Goal: Task Accomplishment & Management: Manage account settings

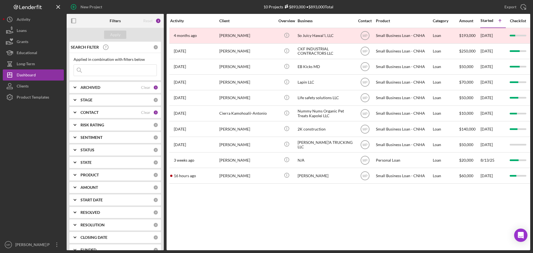
click at [92, 111] on b "CONTACT" at bounding box center [89, 112] width 18 height 4
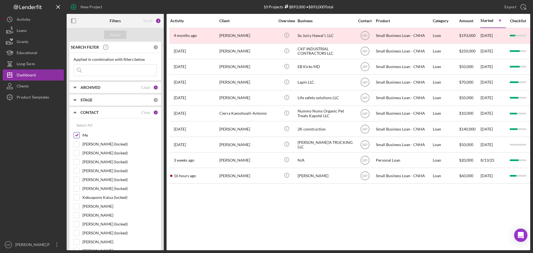
click at [78, 135] on input "Me" at bounding box center [77, 135] width 6 height 6
checkbox input "false"
click at [111, 72] on input at bounding box center [115, 70] width 83 height 11
click at [113, 35] on div "Apply" at bounding box center [115, 35] width 10 height 8
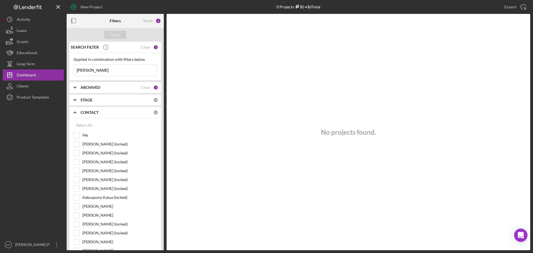
drag, startPoint x: 102, startPoint y: 70, endPoint x: 71, endPoint y: 70, distance: 30.8
click at [71, 70] on div "Applied in combination with filters below [PERSON_NAME] Icon/Menu Close" at bounding box center [115, 66] width 92 height 27
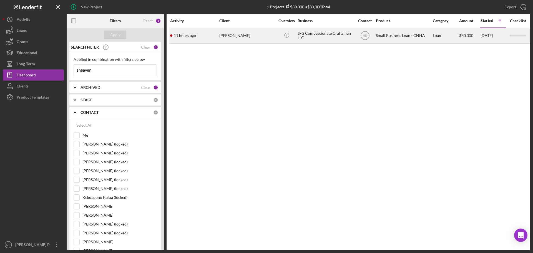
type input "sheaven"
click at [325, 35] on div "JFG Compassionate Craftsman LLC" at bounding box center [326, 35] width 56 height 15
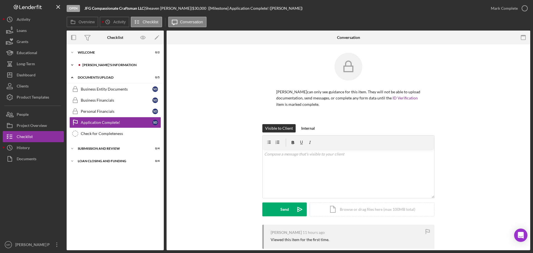
click at [117, 66] on div "[PERSON_NAME]'S INFORMATION" at bounding box center [119, 64] width 74 height 3
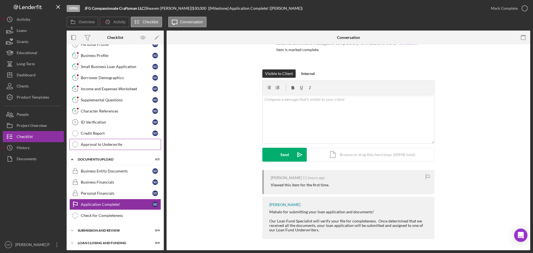
scroll to position [34, 0]
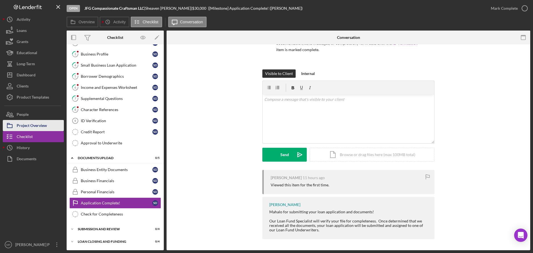
click at [34, 125] on div "Project Overview" at bounding box center [32, 126] width 30 height 12
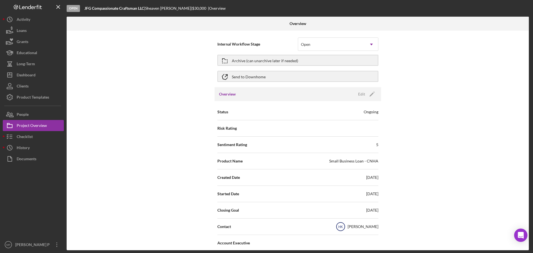
click at [343, 228] on text "HK" at bounding box center [340, 227] width 5 height 4
click at [359, 227] on div "[PERSON_NAME]" at bounding box center [363, 227] width 31 height 6
click at [365, 92] on icon "Icon/Edit" at bounding box center [372, 94] width 14 height 14
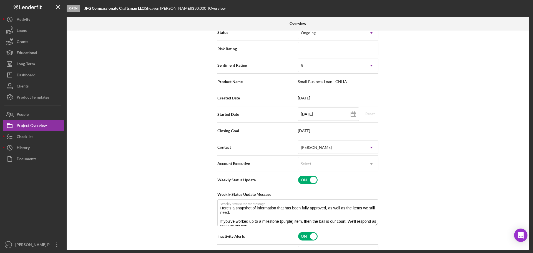
scroll to position [83, 0]
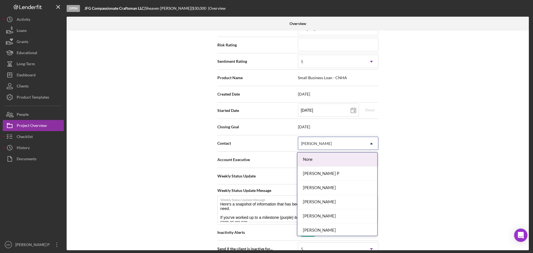
click at [372, 143] on icon "Icon/Dropdown Arrow" at bounding box center [371, 143] width 13 height 13
click at [341, 174] on div "[PERSON_NAME] P" at bounding box center [337, 174] width 80 height 14
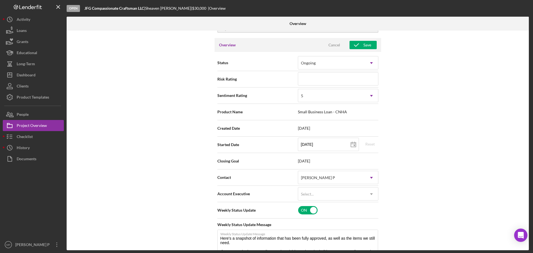
scroll to position [0, 0]
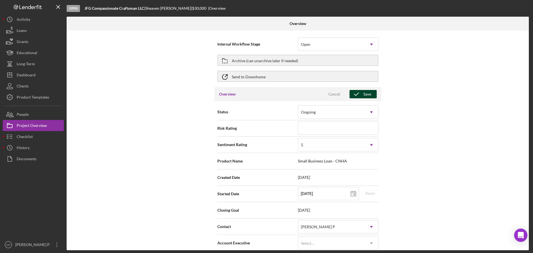
click at [362, 93] on icon "button" at bounding box center [356, 94] width 14 height 14
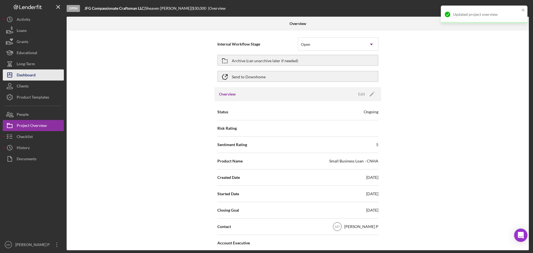
click at [38, 77] on button "Icon/Dashboard Dashboard" at bounding box center [33, 74] width 61 height 11
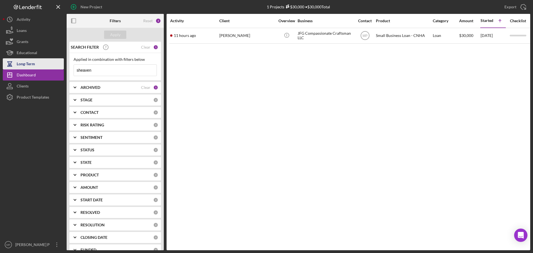
drag, startPoint x: 98, startPoint y: 68, endPoint x: 63, endPoint y: 67, distance: 35.0
click at [63, 67] on div "New Project 1 Projects $30,000 • $30,000 Total sheaven Export Icon/Export Filte…" at bounding box center [266, 125] width 527 height 250
click at [89, 112] on b "CONTACT" at bounding box center [89, 112] width 18 height 4
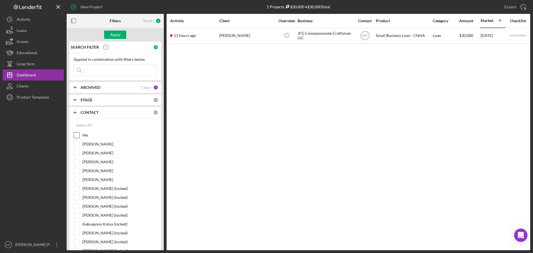
click at [79, 134] on input "Me" at bounding box center [77, 135] width 6 height 6
checkbox input "true"
click at [116, 34] on div "Apply" at bounding box center [115, 35] width 10 height 8
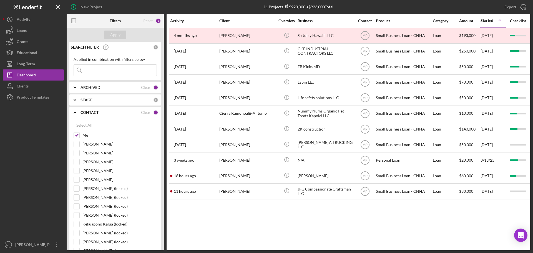
click at [75, 21] on icon "button" at bounding box center [73, 21] width 12 height 12
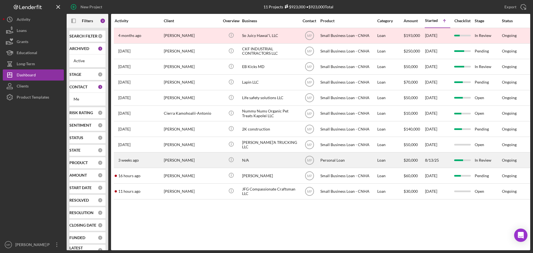
click at [246, 158] on div "N/A" at bounding box center [270, 160] width 56 height 15
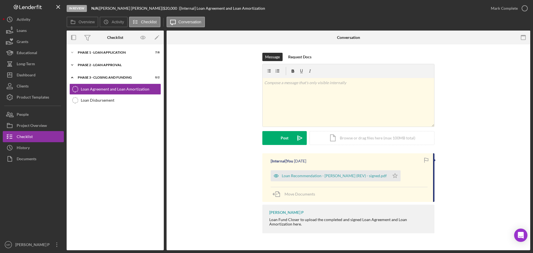
click at [109, 66] on div "Phase 2 - Loan Approval" at bounding box center [117, 64] width 79 height 3
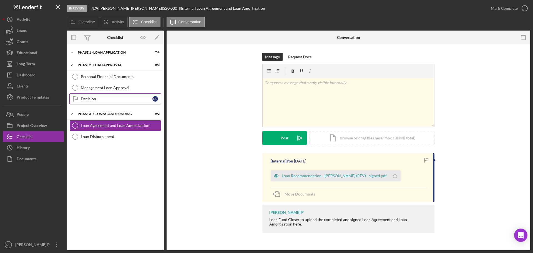
click at [105, 99] on div "Decision" at bounding box center [117, 99] width 72 height 4
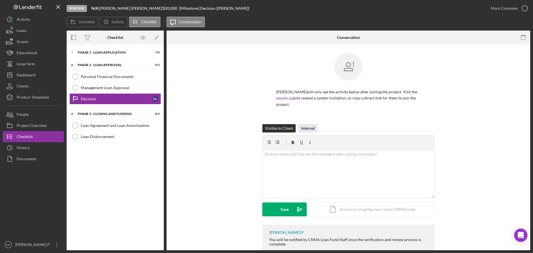
click at [308, 130] on div "Internal" at bounding box center [308, 128] width 14 height 8
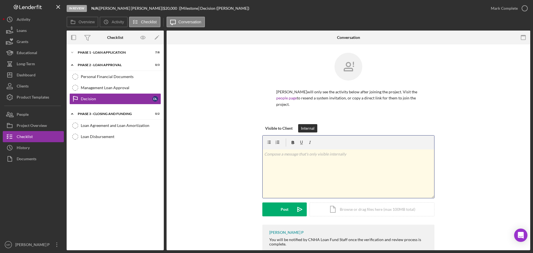
click at [307, 158] on div "v Color teal Color pink Remove color Add row above Add row below Add column bef…" at bounding box center [349, 173] width 172 height 49
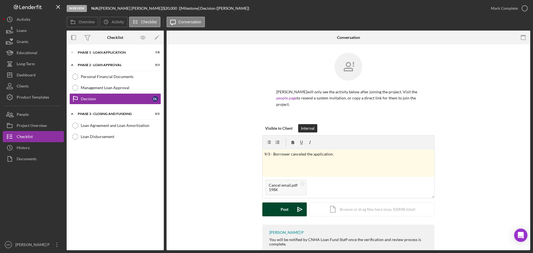
click at [283, 208] on div "Post" at bounding box center [285, 209] width 8 height 14
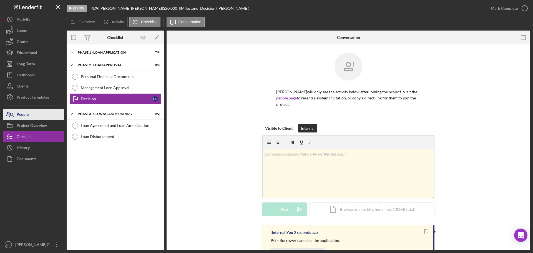
click at [42, 115] on button "People" at bounding box center [33, 114] width 61 height 11
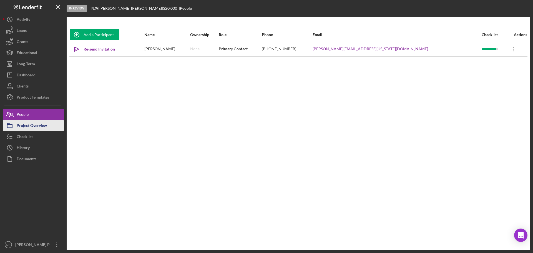
click at [45, 129] on div "Project Overview" at bounding box center [32, 126] width 30 height 12
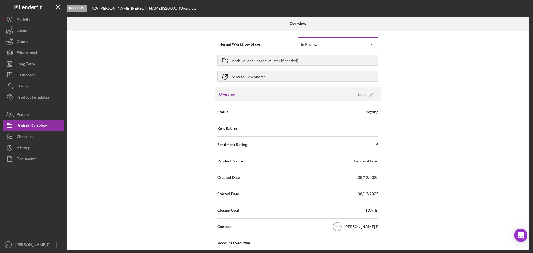
click at [370, 46] on icon "Icon/Dropdown Arrow" at bounding box center [371, 44] width 13 height 13
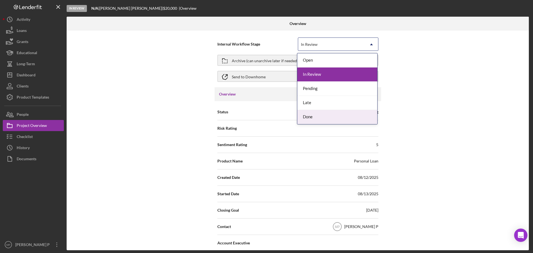
click at [353, 118] on div "Done" at bounding box center [337, 117] width 80 height 14
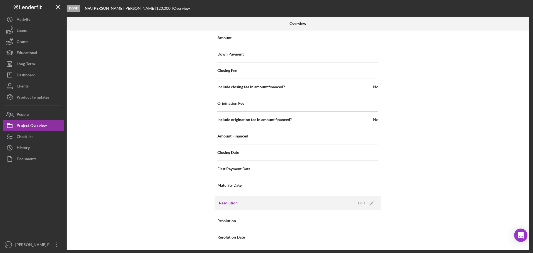
scroll to position [542, 0]
click at [365, 201] on icon "Icon/Edit" at bounding box center [372, 202] width 14 height 14
click at [371, 222] on icon "Icon/Dropdown Arrow" at bounding box center [371, 220] width 13 height 13
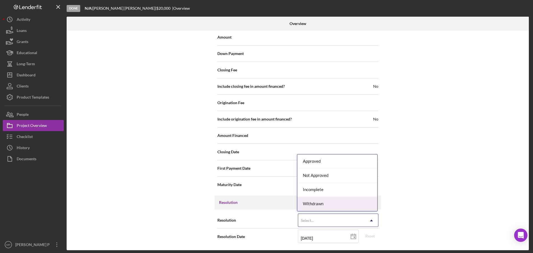
click at [364, 205] on div "Withdrawn" at bounding box center [337, 204] width 80 height 14
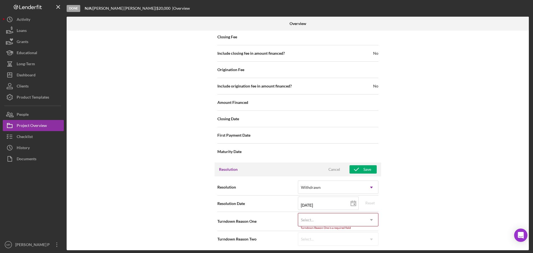
scroll to position [577, 0]
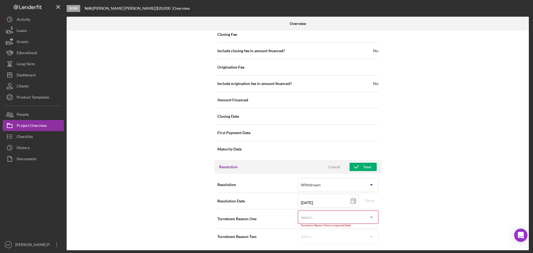
click at [371, 218] on icon "Icon/Dropdown Arrow" at bounding box center [371, 217] width 13 height 13
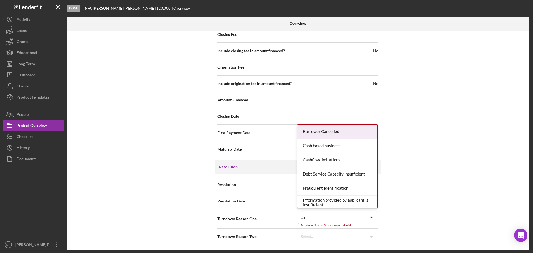
type input "can"
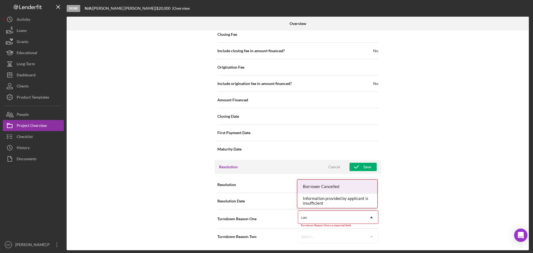
click at [336, 185] on div "Borrower Cancelled" at bounding box center [337, 187] width 80 height 14
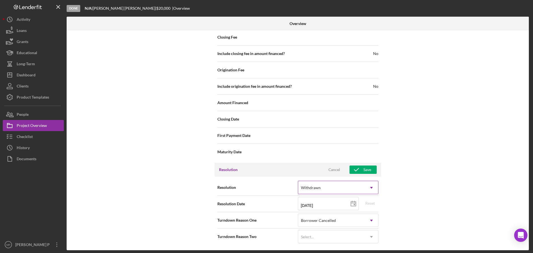
scroll to position [574, 0]
click at [367, 170] on div "Save" at bounding box center [367, 169] width 8 height 8
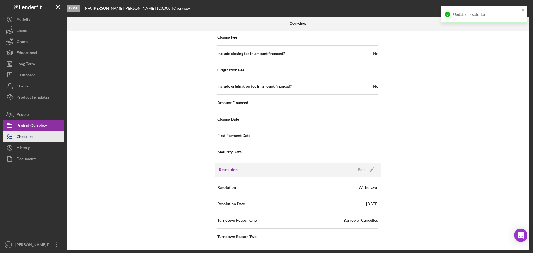
click at [31, 135] on div "Checklist" at bounding box center [25, 137] width 16 height 12
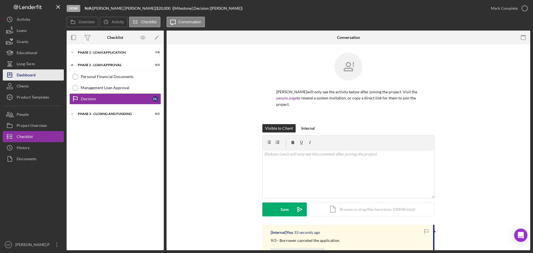
click at [39, 75] on button "Icon/Dashboard Dashboard" at bounding box center [33, 74] width 61 height 11
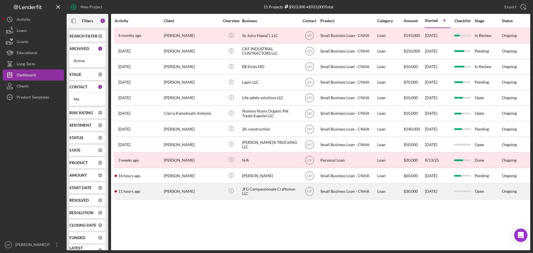
click at [268, 190] on div "JFG Compassionate Craftsman LLC" at bounding box center [270, 191] width 56 height 15
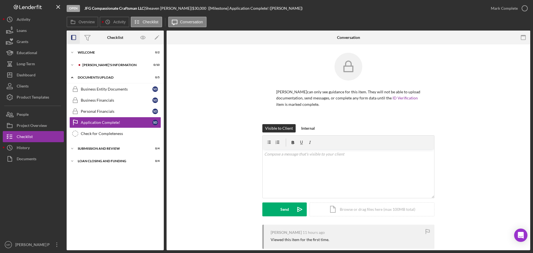
click at [73, 38] on icon "button" at bounding box center [73, 37] width 12 height 12
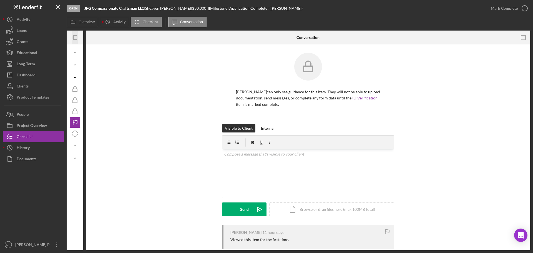
click at [75, 39] on icon "Icon/Panel Side Expand" at bounding box center [75, 37] width 12 height 12
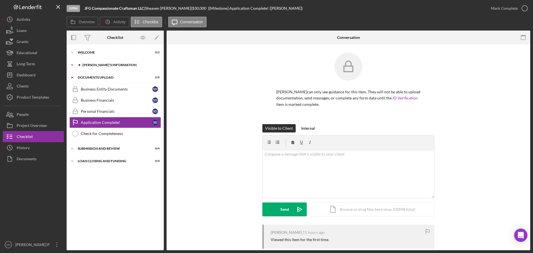
click at [84, 64] on div "[PERSON_NAME]'S INFORMATION" at bounding box center [119, 64] width 74 height 3
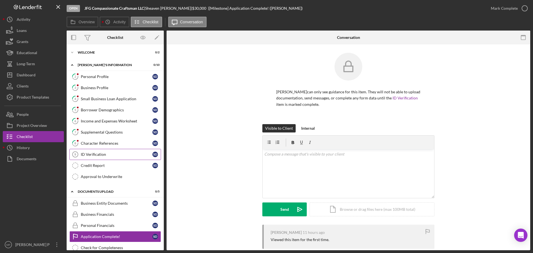
click at [89, 155] on div "ID Verification" at bounding box center [117, 154] width 72 height 4
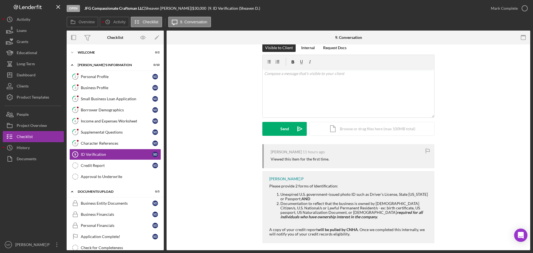
scroll to position [13, 0]
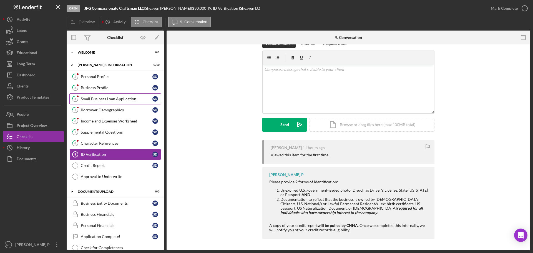
click at [93, 100] on div "Small Business Loan Application" at bounding box center [117, 99] width 72 height 4
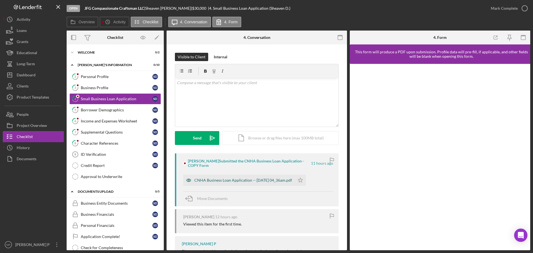
click at [271, 179] on div "CNHA Business Loan Application -- [DATE] 04_36am.pdf" at bounding box center [243, 180] width 98 height 4
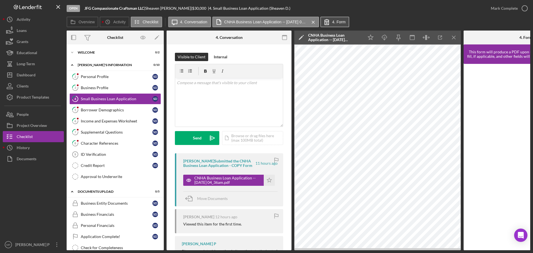
click at [340, 23] on label "4. Form" at bounding box center [338, 22] width 13 height 4
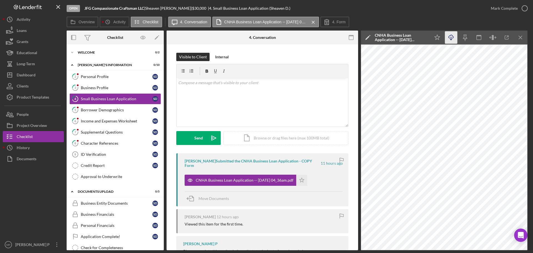
click at [450, 37] on icon "Icon/Download" at bounding box center [451, 37] width 12 height 12
click at [520, 37] on line "button" at bounding box center [520, 37] width 3 height 3
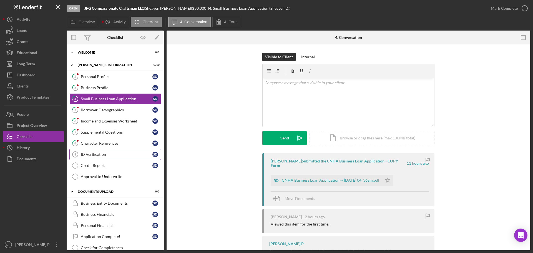
click at [99, 157] on link "ID Verification 9 ID Verification S D" at bounding box center [115, 154] width 92 height 11
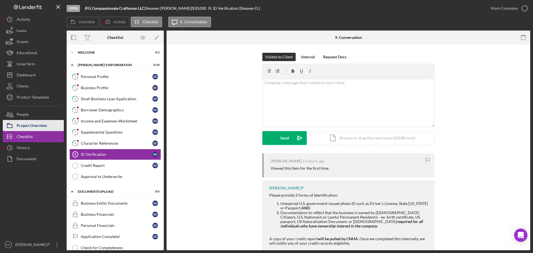
click at [31, 126] on div "Project Overview" at bounding box center [32, 126] width 30 height 12
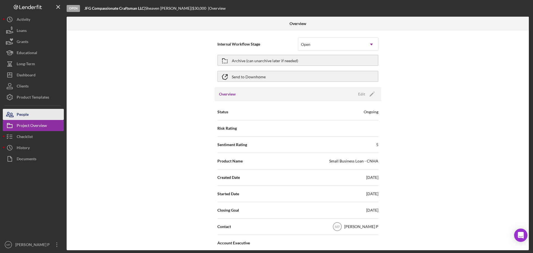
click at [31, 119] on button "People" at bounding box center [33, 114] width 61 height 11
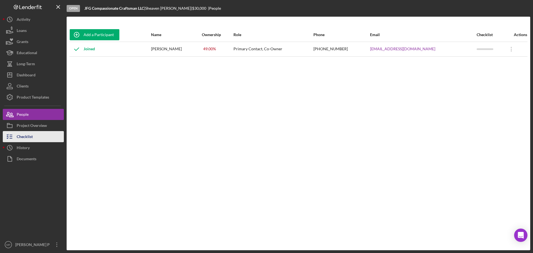
click at [36, 135] on button "Checklist" at bounding box center [33, 136] width 61 height 11
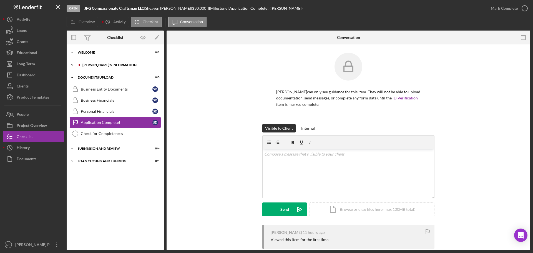
click at [101, 66] on div "[PERSON_NAME]'S INFORMATION" at bounding box center [119, 64] width 74 height 3
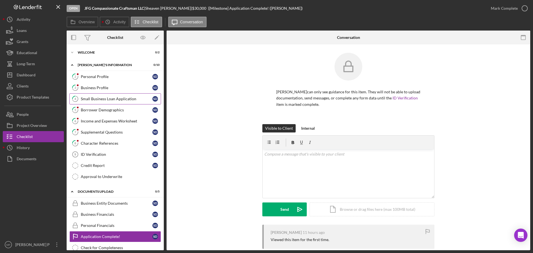
click at [106, 99] on div "Small Business Loan Application" at bounding box center [117, 99] width 72 height 4
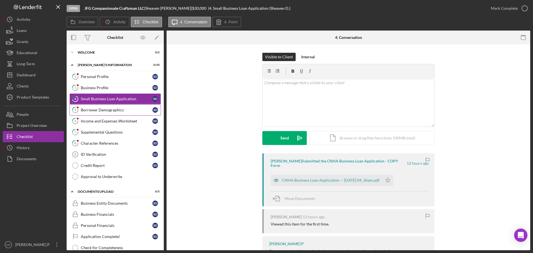
click at [115, 111] on div "Borrower Demographics" at bounding box center [117, 110] width 72 height 4
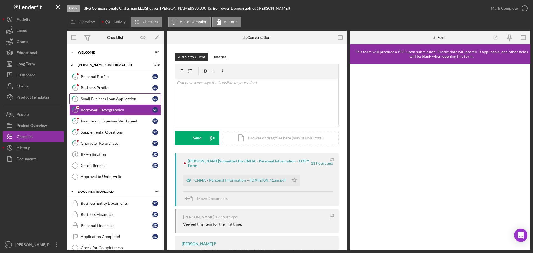
click at [109, 99] on div "Small Business Loan Application" at bounding box center [117, 99] width 72 height 4
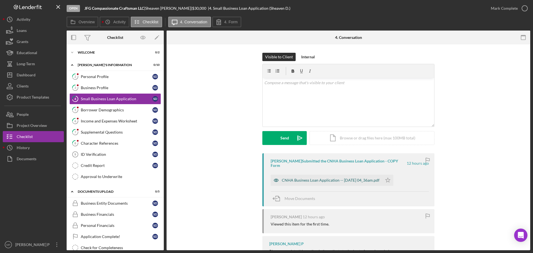
click at [309, 182] on div "CNHA Business Loan Application -- [DATE] 04_36am.pdf" at bounding box center [331, 180] width 98 height 4
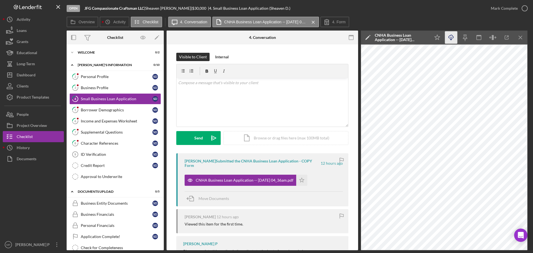
click at [451, 38] on line "button" at bounding box center [451, 38] width 0 height 3
click at [30, 115] on button "People" at bounding box center [33, 114] width 61 height 11
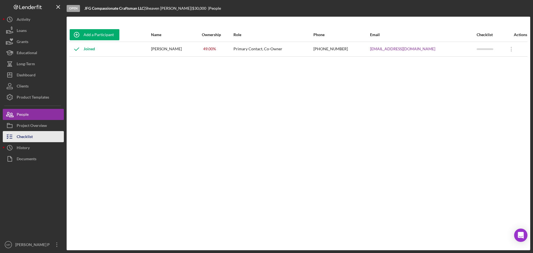
click at [31, 136] on div "Checklist" at bounding box center [25, 137] width 16 height 12
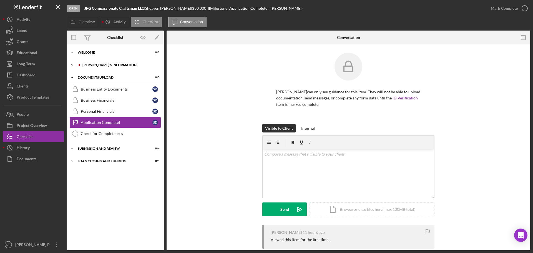
click at [102, 66] on div "[PERSON_NAME]'S INFORMATION" at bounding box center [119, 64] width 74 height 3
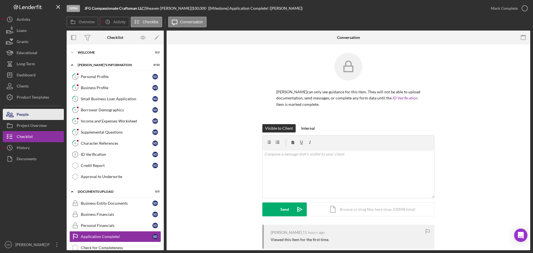
click at [37, 114] on button "People" at bounding box center [33, 114] width 61 height 11
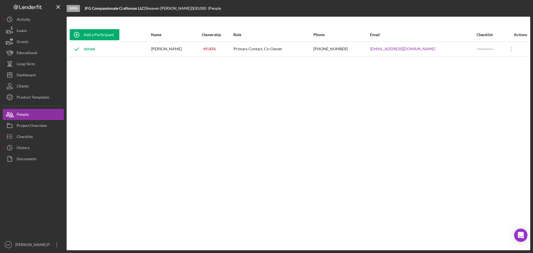
drag, startPoint x: 41, startPoint y: 209, endPoint x: 49, endPoint y: 145, distance: 64.6
click at [41, 209] on div at bounding box center [33, 201] width 61 height 75
drag, startPoint x: 339, startPoint y: 49, endPoint x: 368, endPoint y: 51, distance: 28.7
click at [368, 51] on td "[PHONE_NUMBER]" at bounding box center [341, 49] width 57 height 15
copy div "[PHONE_NUMBER]"
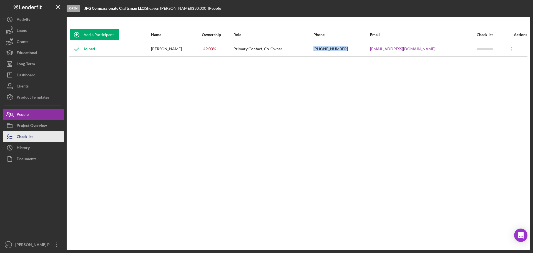
click at [32, 134] on div "Checklist" at bounding box center [25, 137] width 16 height 12
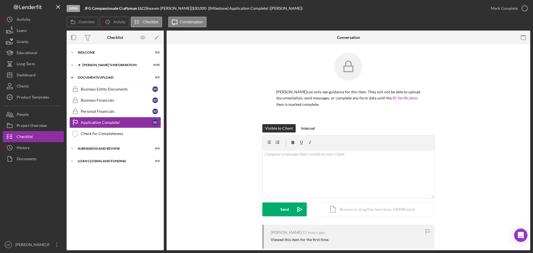
drag, startPoint x: 84, startPoint y: 7, endPoint x: 149, endPoint y: 12, distance: 65.5
click at [147, 10] on div "Open JFG Compassionate Craftsman LLC | Sheaven De Lima | $30,000 $30,000 | [Mil…" at bounding box center [276, 8] width 419 height 17
copy div "JFG Compassionate Craftsman LLC |"
click at [207, 69] on div "[PERSON_NAME] can only see guidance for this item. They will not be able to upl…" at bounding box center [348, 88] width 347 height 71
click at [36, 113] on button "People" at bounding box center [33, 114] width 61 height 11
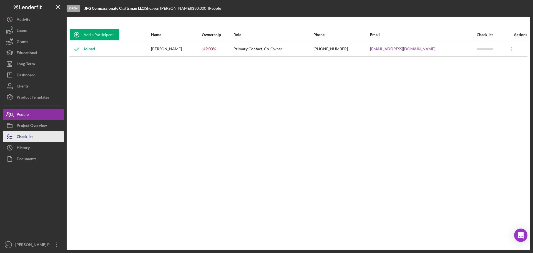
click at [33, 135] on button "Checklist" at bounding box center [33, 136] width 61 height 11
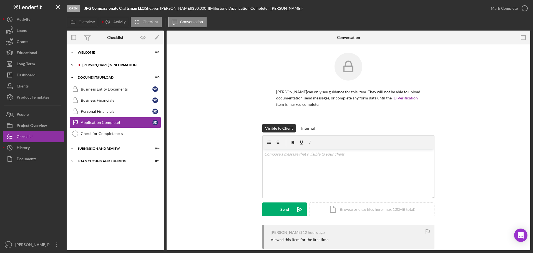
click at [89, 65] on div "[PERSON_NAME]'S INFORMATION" at bounding box center [119, 64] width 74 height 3
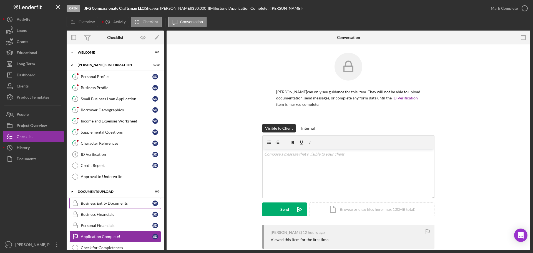
click at [106, 202] on div "Business Entity Documents" at bounding box center [117, 203] width 72 height 4
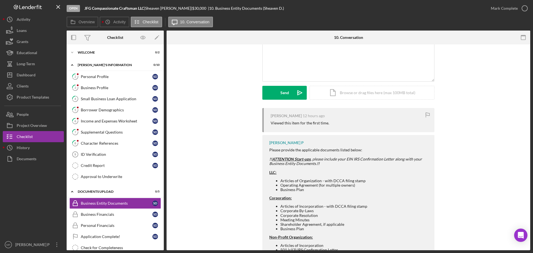
scroll to position [111, 0]
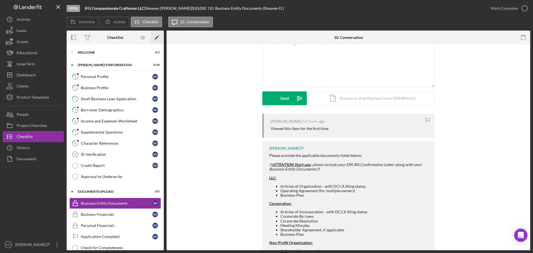
click at [159, 37] on icon "Icon/Edit" at bounding box center [157, 37] width 12 height 12
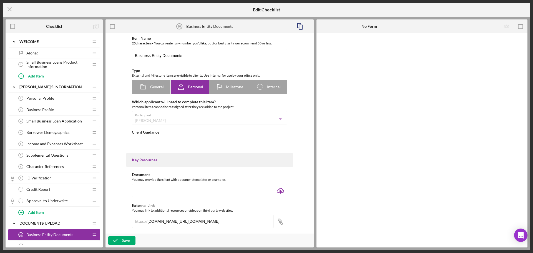
type textarea "<div>Please provide the applicable documents listed below:</div> <div>&nbsp;</d…"
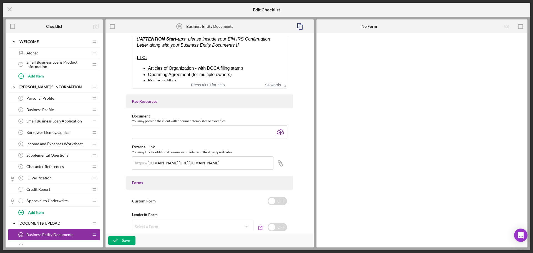
scroll to position [139, 0]
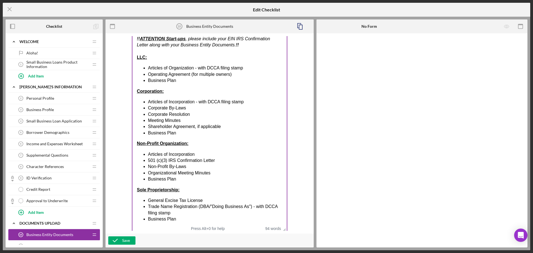
drag, startPoint x: 281, startPoint y: 86, endPoint x: 277, endPoint y: 228, distance: 141.6
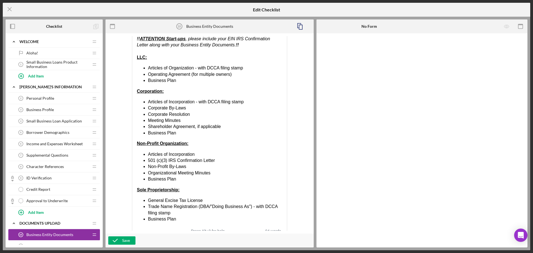
scroll to position [167, 0]
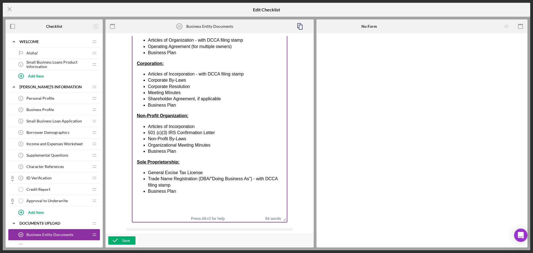
drag, startPoint x: 284, startPoint y: 205, endPoint x: 289, endPoint y: 221, distance: 17.6
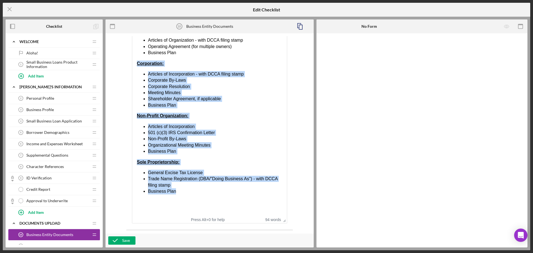
drag, startPoint x: 180, startPoint y: 192, endPoint x: 132, endPoint y: 58, distance: 142.2
click at [132, 58] on html "Please provide the applicable documents listed below: !! ATTENTION Start-ups , …" at bounding box center [209, 95] width 154 height 208
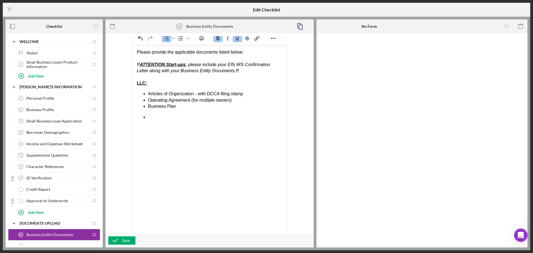
scroll to position [83, 0]
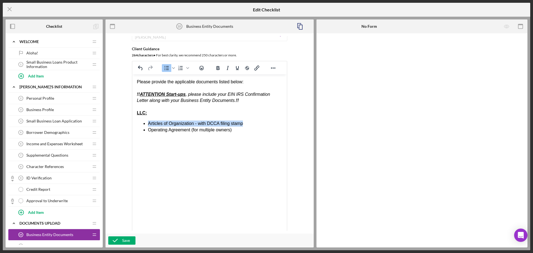
drag, startPoint x: 254, startPoint y: 123, endPoint x: 140, endPoint y: 125, distance: 113.8
click at [140, 125] on ul "Articles of Organization - with DCCA filing stamp Operating Agreement (for mult…" at bounding box center [209, 126] width 145 height 12
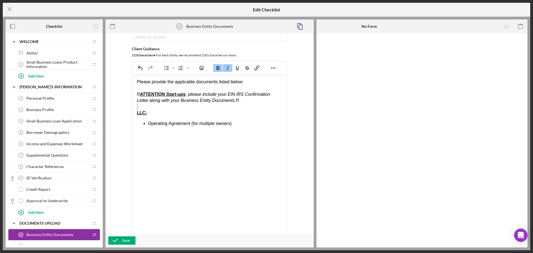
drag, startPoint x: 237, startPoint y: 101, endPoint x: 142, endPoint y: 106, distance: 95.1
click at [142, 106] on body "Please provide the applicable documents listed below: !! ATTENTION Start-ups , …" at bounding box center [209, 103] width 145 height 48
click at [235, 124] on li "Operating Agreement (for multiple owners)" at bounding box center [215, 123] width 134 height 6
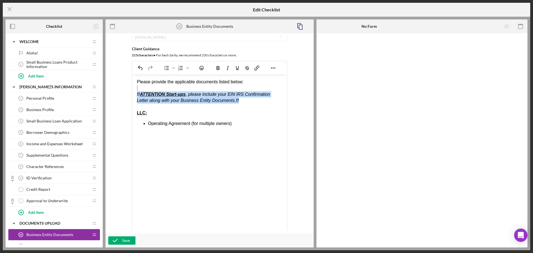
drag, startPoint x: 234, startPoint y: 101, endPoint x: 130, endPoint y: 88, distance: 104.3
click at [132, 88] on html "Please provide the applicable documents listed below: !! ATTENTION Start-ups , …" at bounding box center [209, 102] width 154 height 57
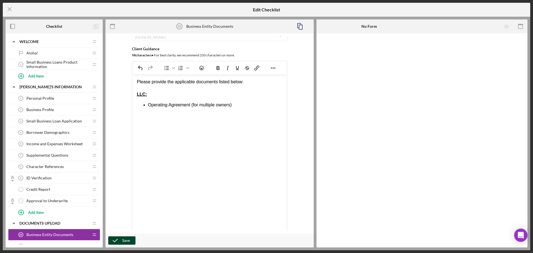
click at [123, 241] on div "Save" at bounding box center [126, 240] width 8 height 8
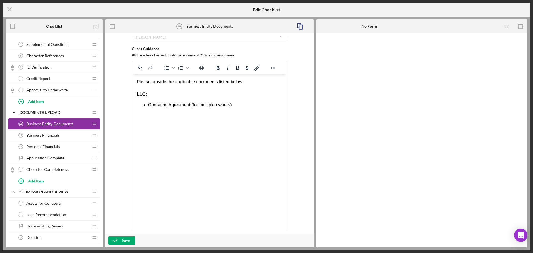
scroll to position [111, 0]
click at [41, 134] on span "Business Financials" at bounding box center [42, 135] width 33 height 4
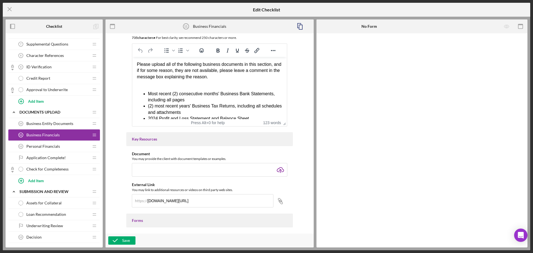
scroll to position [111, 0]
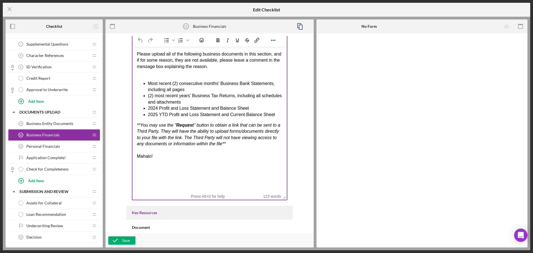
drag, startPoint x: 284, startPoint y: 115, endPoint x: 290, endPoint y: 200, distance: 84.3
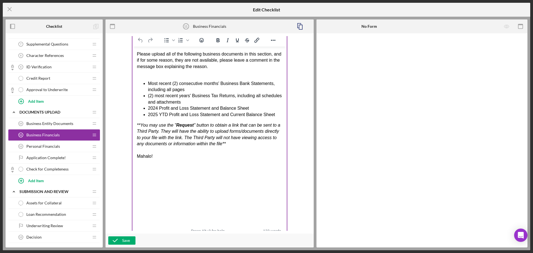
drag, startPoint x: 285, startPoint y: 197, endPoint x: 294, endPoint y: 232, distance: 36.1
drag, startPoint x: 309, startPoint y: 110, endPoint x: 309, endPoint y: 90, distance: 19.4
click at [309, 90] on div "Item Name 19 character s • You can enter any number you'd like, but for best cl…" at bounding box center [209, 133] width 203 height 195
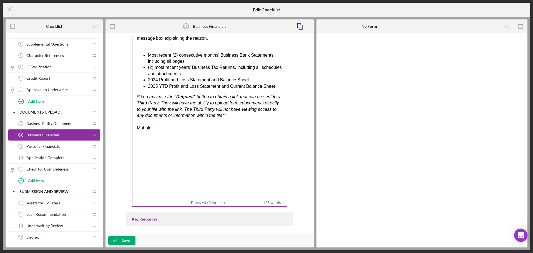
scroll to position [167, 0]
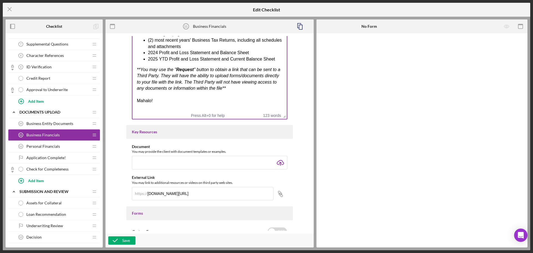
drag, startPoint x: 285, startPoint y: 175, endPoint x: 288, endPoint y: 115, distance: 60.6
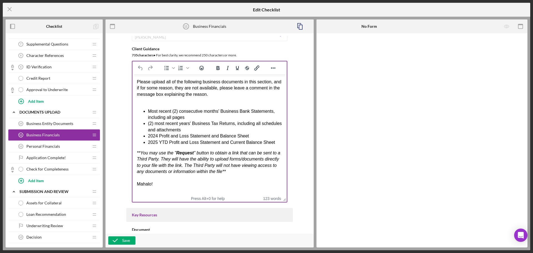
scroll to position [111, 0]
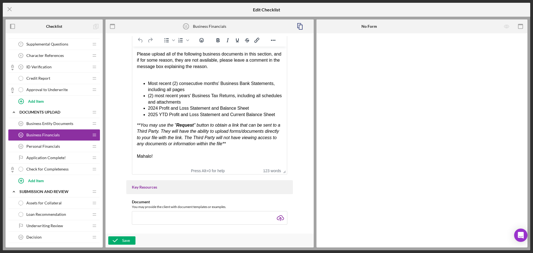
click at [50, 147] on span "Personal Financials" at bounding box center [43, 146] width 34 height 4
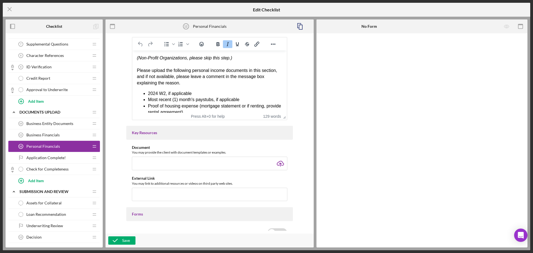
scroll to position [111, 0]
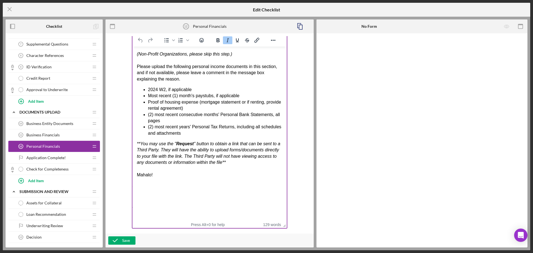
drag, startPoint x: 284, startPoint y: 115, endPoint x: 151, endPoint y: 160, distance: 140.1
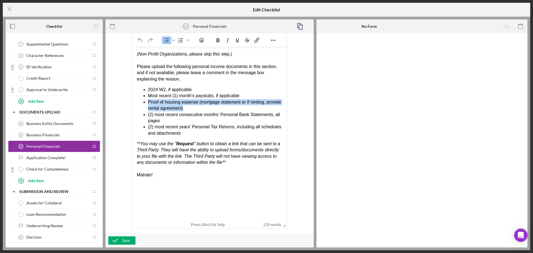
drag, startPoint x: 184, startPoint y: 108, endPoint x: 143, endPoint y: 104, distance: 41.5
click at [142, 103] on ul "2024 W2, if applicable Most recent (1) month's paystubs, if applicable Proof of…" at bounding box center [209, 112] width 145 height 50
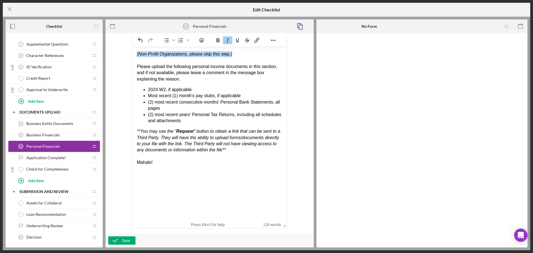
drag, startPoint x: 229, startPoint y: 54, endPoint x: 135, endPoint y: 54, distance: 94.7
click at [135, 54] on html "(Non-Profit Organizations, please skip this step.) Please upload the following …" at bounding box center [209, 124] width 154 height 155
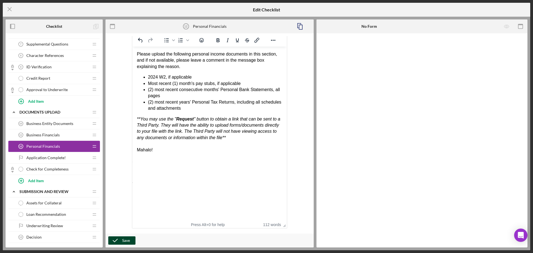
click at [124, 240] on div "Save" at bounding box center [126, 240] width 8 height 8
click at [10, 9] on line at bounding box center [10, 9] width 4 height 4
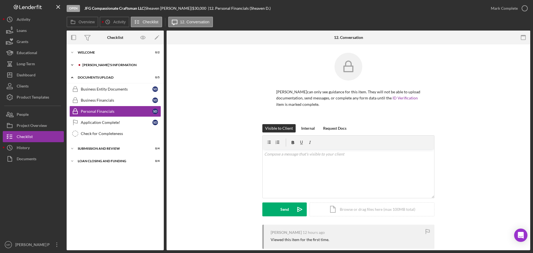
click at [82, 64] on div "[PERSON_NAME]'S INFORMATION" at bounding box center [119, 64] width 74 height 3
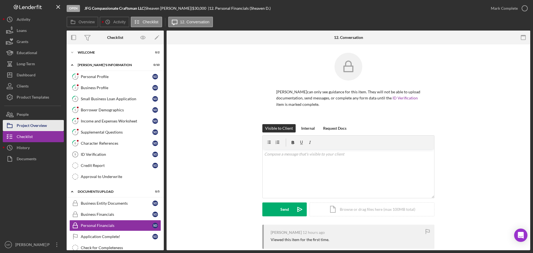
click at [26, 123] on div "Project Overview" at bounding box center [32, 126] width 30 height 12
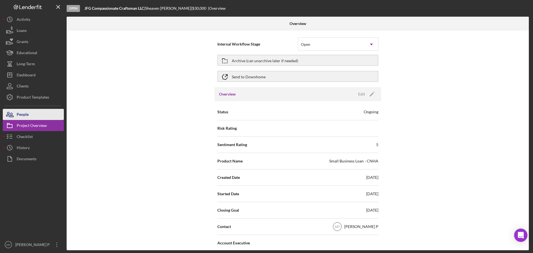
click at [32, 114] on button "People" at bounding box center [33, 114] width 61 height 11
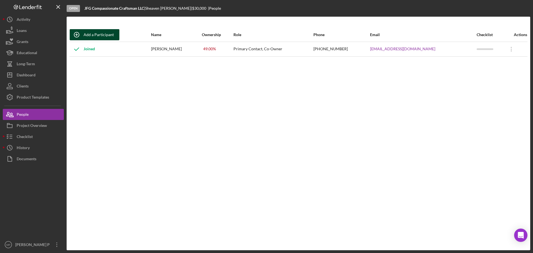
click at [101, 35] on div "Add a Participant" at bounding box center [99, 34] width 30 height 11
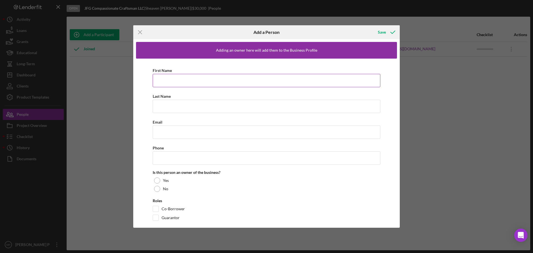
click at [190, 80] on input "First Name" at bounding box center [267, 80] width 228 height 13
type input "Joemel"
type input "[PERSON_NAME]"
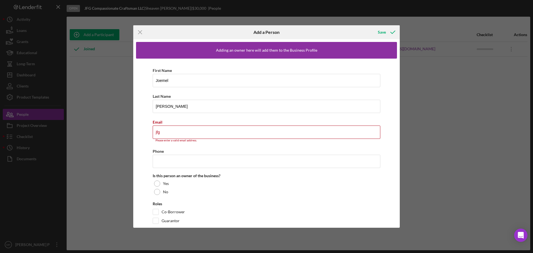
drag, startPoint x: 169, startPoint y: 134, endPoint x: 149, endPoint y: 134, distance: 19.7
click at [148, 131] on div "First Name [PERSON_NAME] Last Name [PERSON_NAME] Email jfg Please enter a valid…" at bounding box center [266, 147] width 261 height 176
paste input "JFG COMPASSIONATE CRAFTSMAN"
click at [165, 133] on input "JFG COMPASSIONATE CRAFTSMAN" at bounding box center [267, 131] width 228 height 13
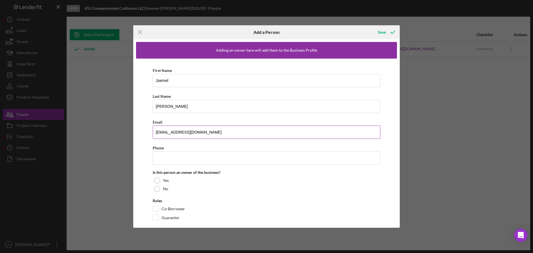
type input "[EMAIL_ADDRESS][DOMAIN_NAME]"
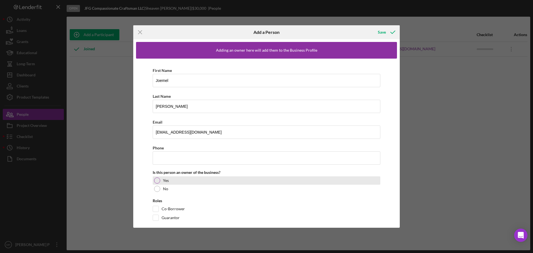
click at [157, 181] on div at bounding box center [157, 180] width 6 height 6
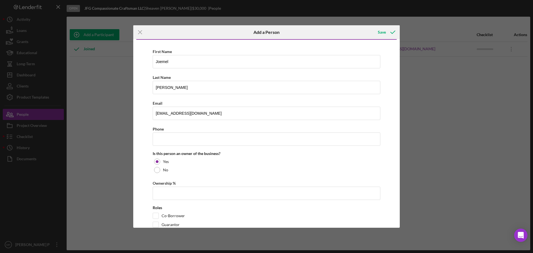
scroll to position [28, 0]
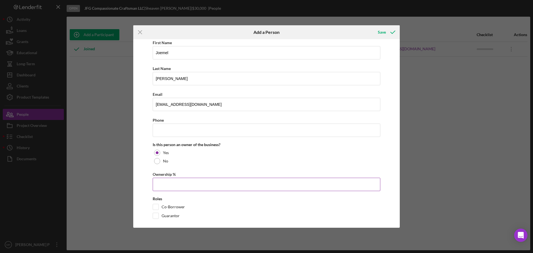
click at [199, 185] on input "Ownership %" at bounding box center [267, 184] width 228 height 13
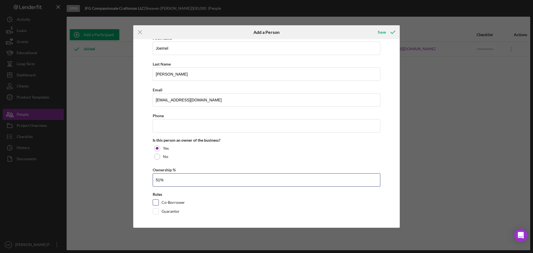
scroll to position [33, 0]
type input "51.00%"
drag, startPoint x: 386, startPoint y: 30, endPoint x: 417, endPoint y: 61, distance: 44.6
click at [415, 60] on div "Icon/Menu Close Add a Person Save Adding an owner here will add them to the Bus…" at bounding box center [266, 126] width 533 height 253
click at [382, 32] on div "Save" at bounding box center [382, 32] width 8 height 11
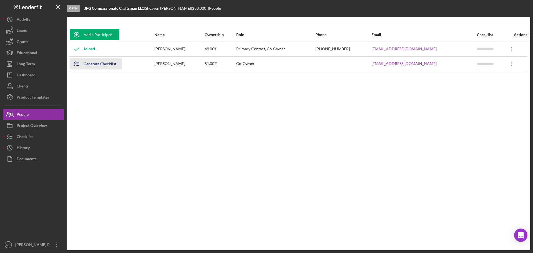
click at [85, 62] on div "Generate Checklist" at bounding box center [100, 63] width 33 height 11
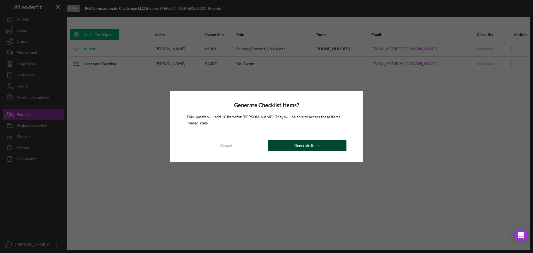
click at [303, 148] on div "Generate Items" at bounding box center [307, 145] width 26 height 11
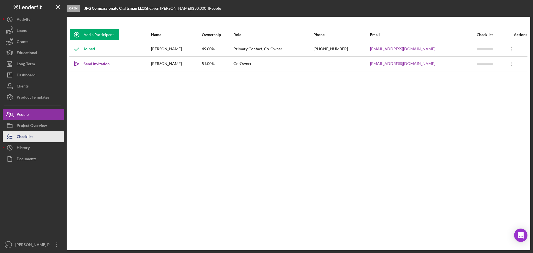
click at [26, 138] on div "Checklist" at bounding box center [25, 137] width 16 height 12
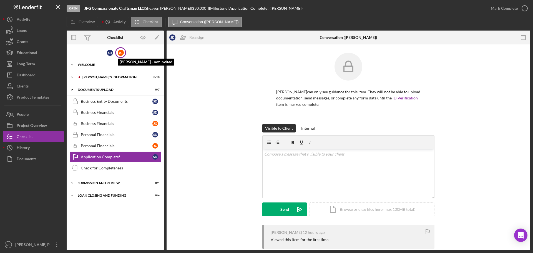
click at [122, 53] on div "[PERSON_NAME]" at bounding box center [121, 53] width 6 height 6
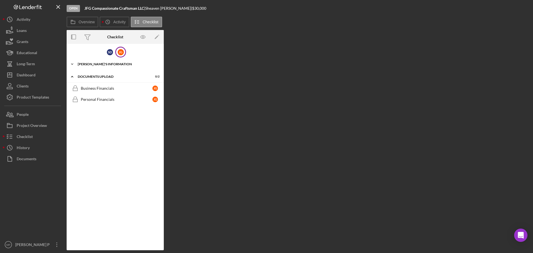
click at [83, 65] on div "[PERSON_NAME]'S INFORMATION" at bounding box center [117, 63] width 79 height 3
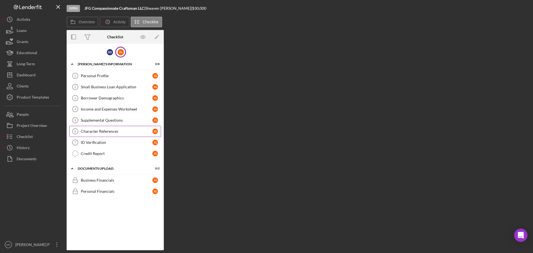
click at [114, 131] on div "Character References" at bounding box center [117, 131] width 72 height 4
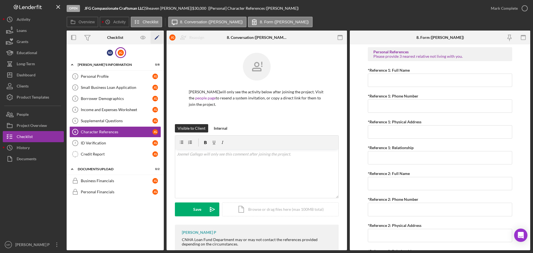
click at [156, 37] on icon "Icon/Edit" at bounding box center [157, 37] width 12 height 12
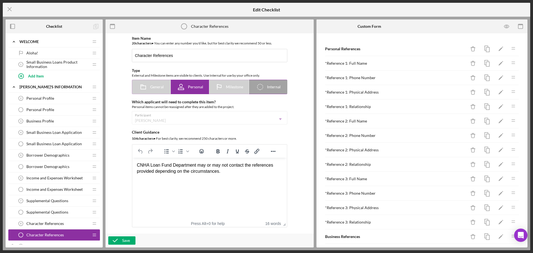
click at [262, 86] on icon at bounding box center [260, 87] width 6 height 6
radio input "false"
radio input "true"
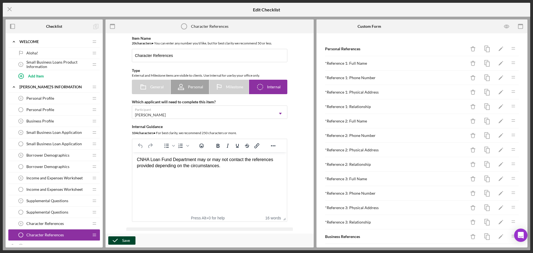
click at [123, 240] on div "Save" at bounding box center [126, 240] width 8 height 8
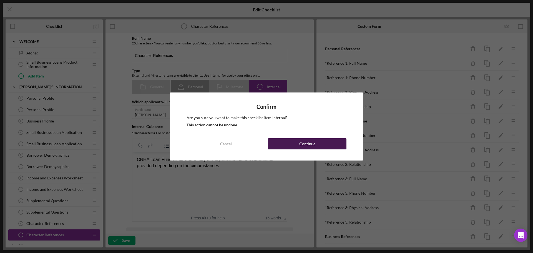
click at [315, 143] on button "Continue" at bounding box center [307, 143] width 79 height 11
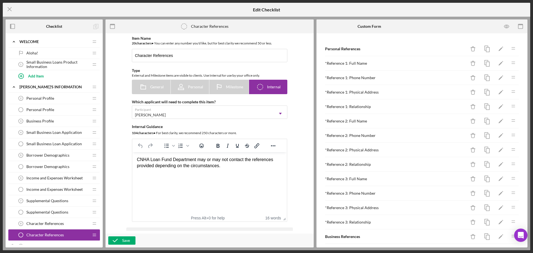
click at [61, 177] on span "Income and Expenses Worksheet" at bounding box center [54, 178] width 56 height 4
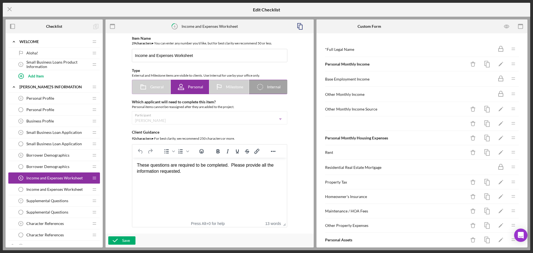
click at [271, 88] on span "Internal" at bounding box center [274, 87] width 14 height 4
radio input "false"
radio input "true"
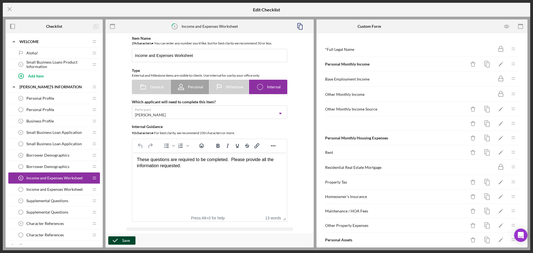
click at [125, 241] on div "Save" at bounding box center [126, 240] width 8 height 8
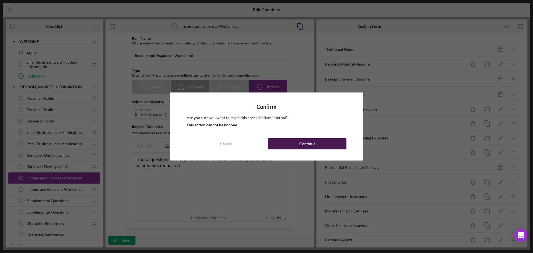
click at [291, 142] on button "Continue" at bounding box center [307, 143] width 79 height 11
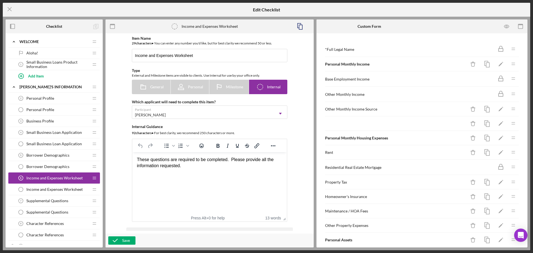
click at [51, 97] on span "Personal Profile" at bounding box center [40, 98] width 28 height 4
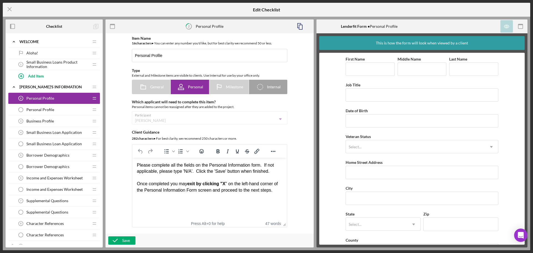
click at [47, 120] on span "Business Profile" at bounding box center [39, 121] width 27 height 4
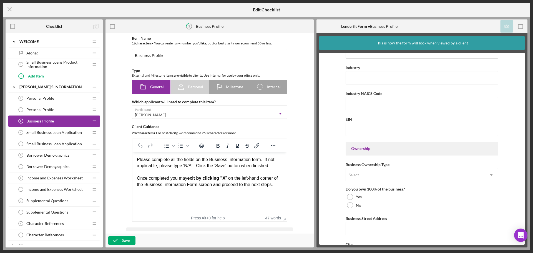
scroll to position [194, 0]
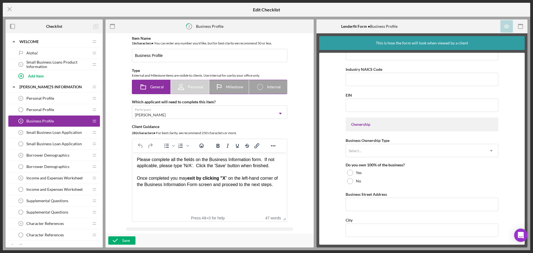
click at [262, 88] on icon "Icon/Checklist Item Internal" at bounding box center [260, 87] width 14 height 14
radio input "false"
radio input "true"
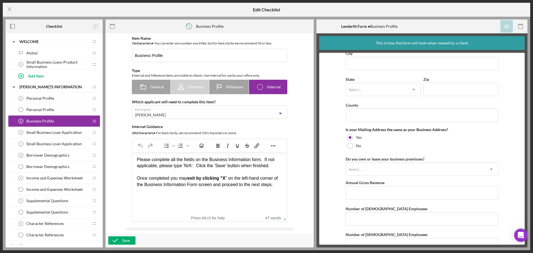
scroll to position [412, 0]
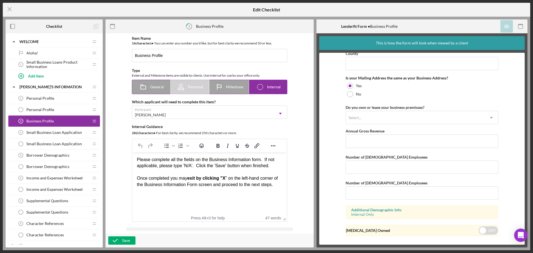
click at [269, 88] on span "Internal" at bounding box center [274, 87] width 14 height 4
click at [8, 9] on icon "Icon/Menu Close" at bounding box center [10, 9] width 14 height 14
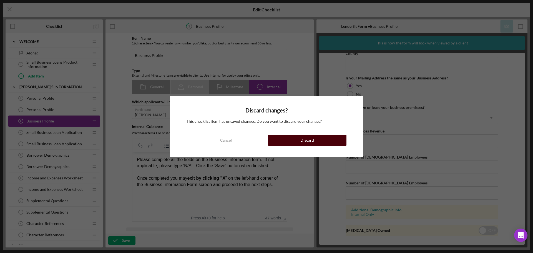
click at [302, 142] on div "Discard" at bounding box center [307, 140] width 14 height 11
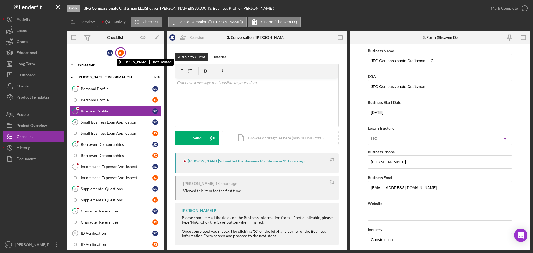
click at [119, 51] on div "[PERSON_NAME]" at bounding box center [121, 53] width 6 height 6
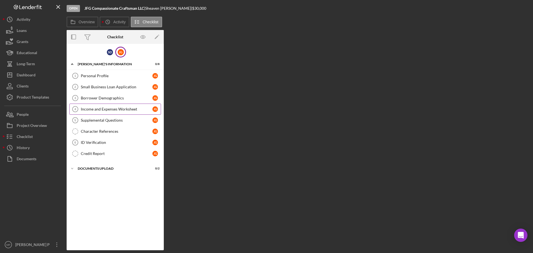
click at [111, 111] on div "Income and Expenses Worksheet" at bounding box center [117, 109] width 72 height 4
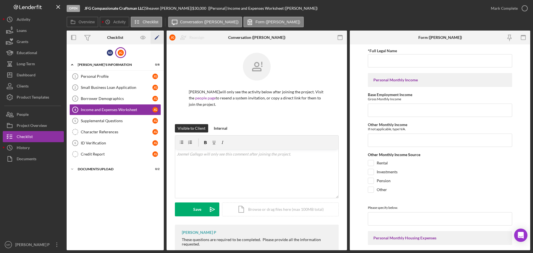
click at [157, 35] on icon "Icon/Edit" at bounding box center [157, 37] width 12 height 12
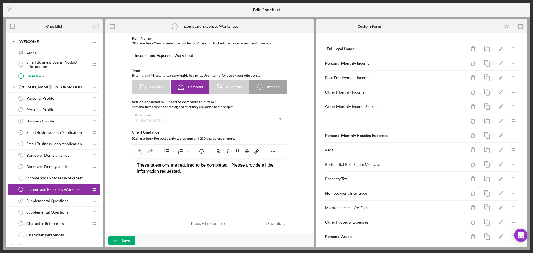
click at [267, 87] on span "Internal" at bounding box center [274, 87] width 14 height 4
radio input "false"
radio input "true"
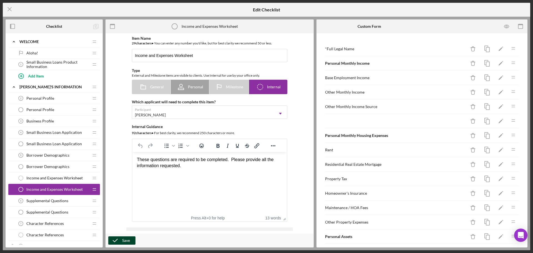
click at [123, 241] on div "Save" at bounding box center [126, 240] width 8 height 8
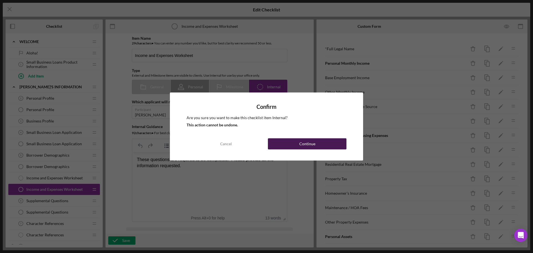
click at [278, 145] on button "Continue" at bounding box center [307, 143] width 79 height 11
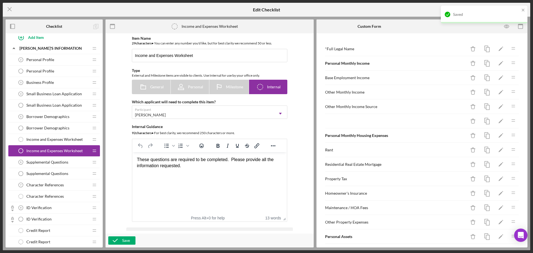
scroll to position [56, 0]
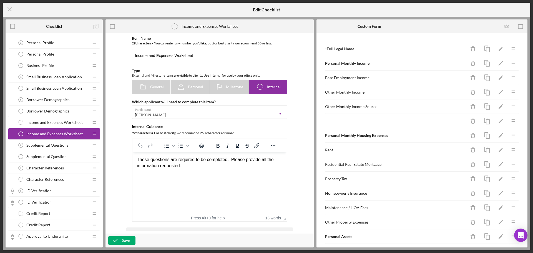
click at [62, 145] on span "Supplemental Questions" at bounding box center [47, 145] width 42 height 4
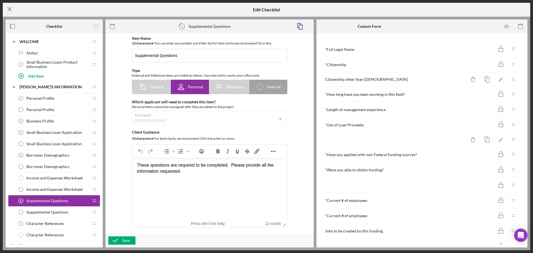
click at [5, 9] on icon "Icon/Menu Close" at bounding box center [10, 9] width 14 height 14
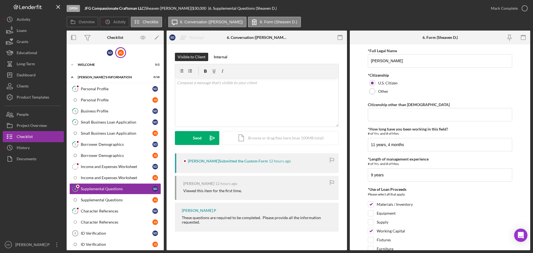
click at [119, 52] on div "[PERSON_NAME]" at bounding box center [121, 53] width 6 height 6
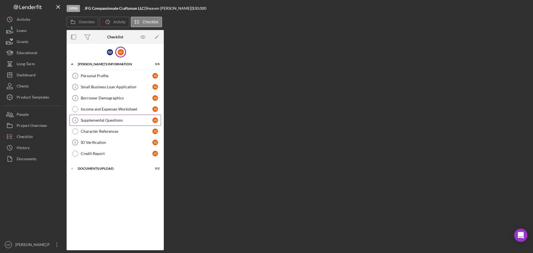
click at [111, 122] on div "Supplemental Questions" at bounding box center [117, 120] width 72 height 4
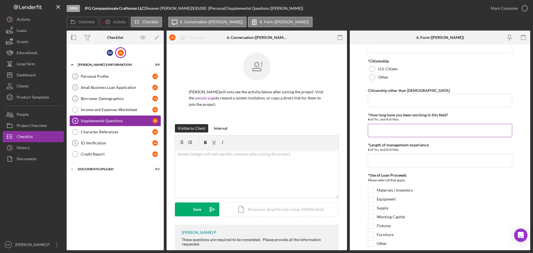
scroll to position [28, 0]
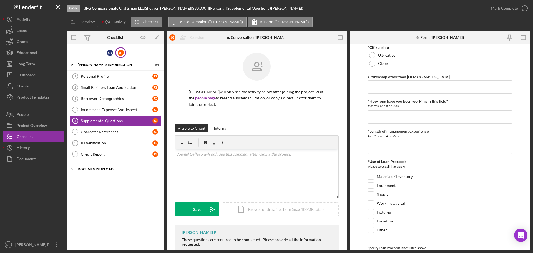
click at [94, 170] on div "DOCUMENTS UPLOAD" at bounding box center [117, 168] width 79 height 3
click at [99, 181] on div "Business Financials" at bounding box center [117, 180] width 72 height 4
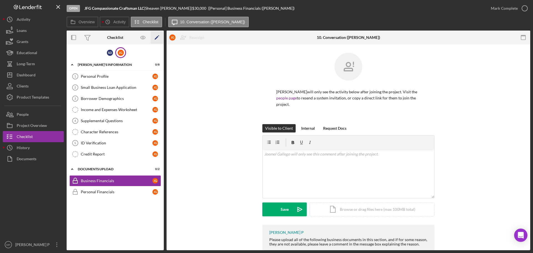
click at [157, 36] on icon "Icon/Edit" at bounding box center [157, 37] width 12 height 12
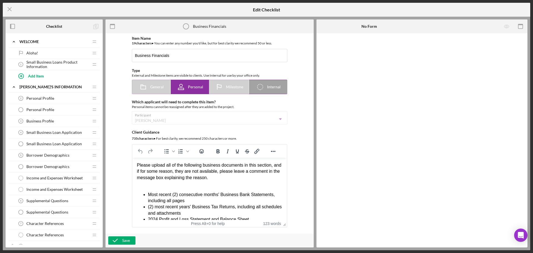
click at [267, 86] on span "Internal" at bounding box center [274, 87] width 14 height 4
radio input "false"
radio input "true"
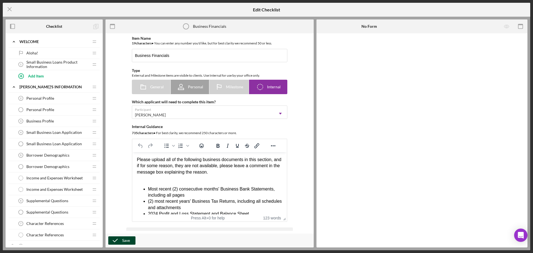
click at [127, 243] on div "Save" at bounding box center [126, 240] width 8 height 8
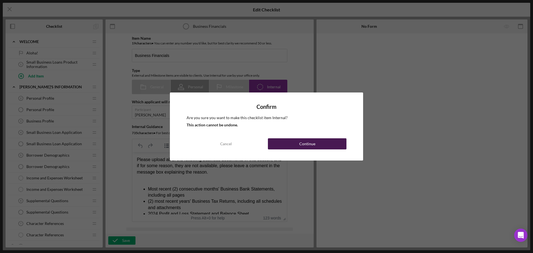
drag, startPoint x: 305, startPoint y: 145, endPoint x: 280, endPoint y: 151, distance: 26.0
click at [304, 146] on div "Continue" at bounding box center [307, 143] width 16 height 11
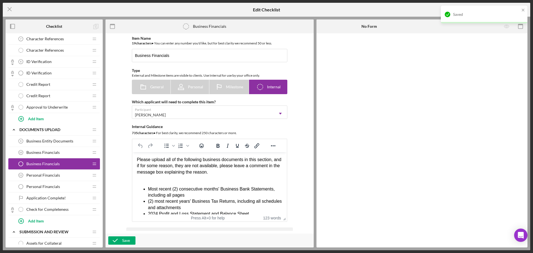
scroll to position [194, 0]
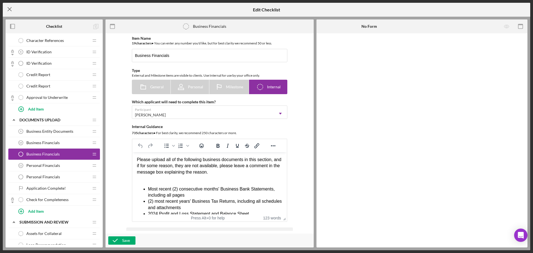
click at [8, 7] on icon "Icon/Menu Close" at bounding box center [10, 9] width 14 height 14
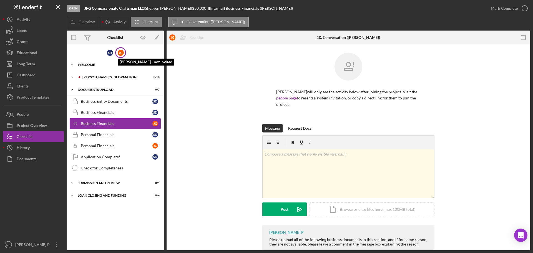
click at [122, 54] on div "[PERSON_NAME]" at bounding box center [121, 53] width 6 height 6
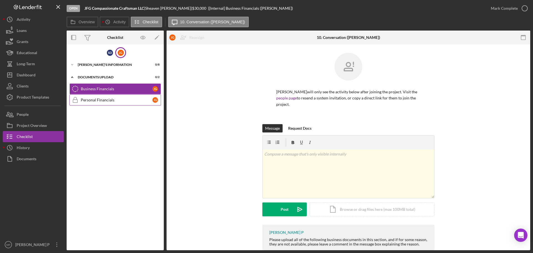
click at [97, 102] on link "Personal Financials Personal Financials [PERSON_NAME]" at bounding box center [115, 99] width 92 height 11
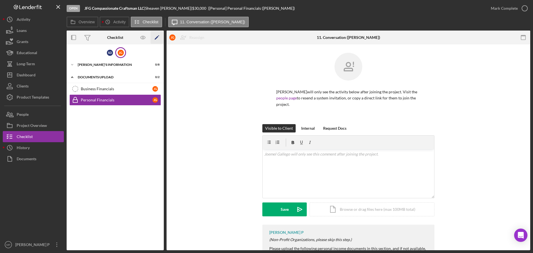
click at [159, 36] on icon "button" at bounding box center [158, 35] width 1 height 1
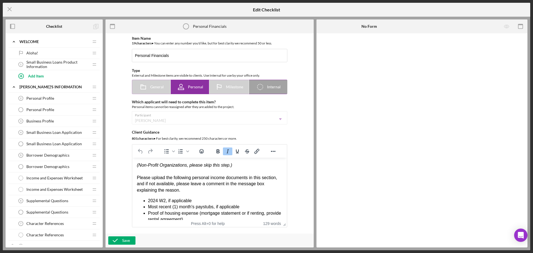
click at [273, 88] on span "Internal" at bounding box center [274, 87] width 14 height 4
radio input "false"
radio input "true"
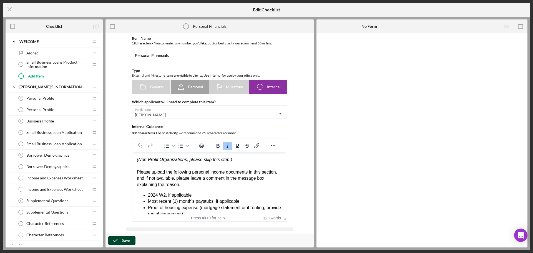
click at [127, 241] on div "Save" at bounding box center [126, 240] width 8 height 8
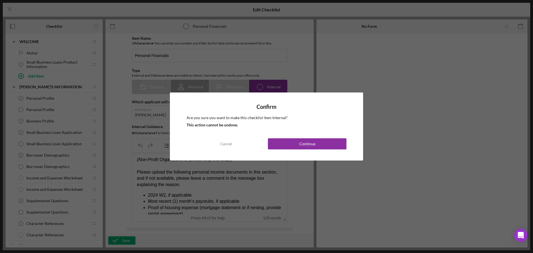
click at [280, 137] on div "Confirm Are you sure you want to make this checklist item Internal? This action…" at bounding box center [266, 126] width 193 height 68
click at [280, 142] on button "Continue" at bounding box center [307, 143] width 79 height 11
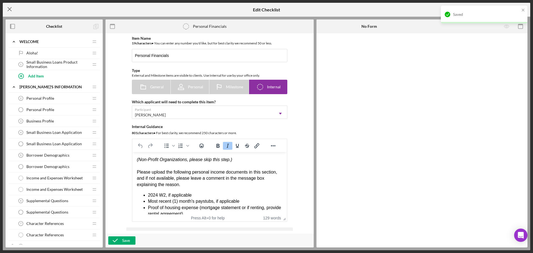
click at [8, 9] on icon "Icon/Menu Close" at bounding box center [10, 9] width 14 height 14
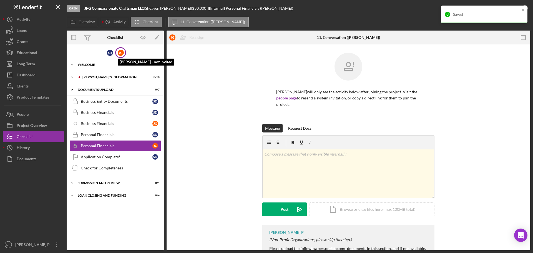
click at [122, 52] on div "[PERSON_NAME]" at bounding box center [121, 53] width 6 height 6
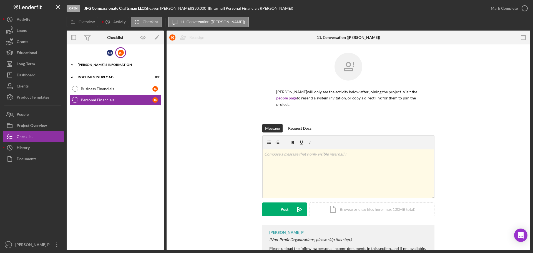
click at [72, 64] on icon "Icon/Expander" at bounding box center [72, 64] width 11 height 11
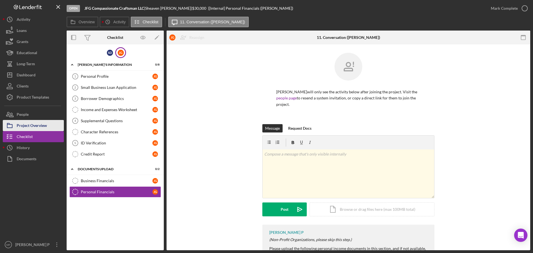
click at [37, 127] on div "Project Overview" at bounding box center [32, 126] width 30 height 12
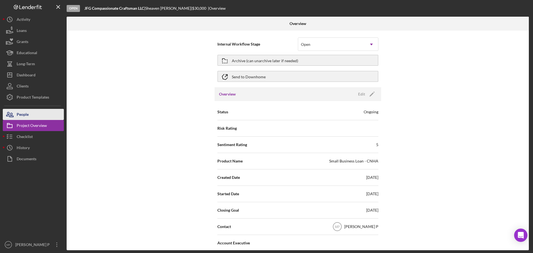
click at [39, 114] on button "People" at bounding box center [33, 114] width 61 height 11
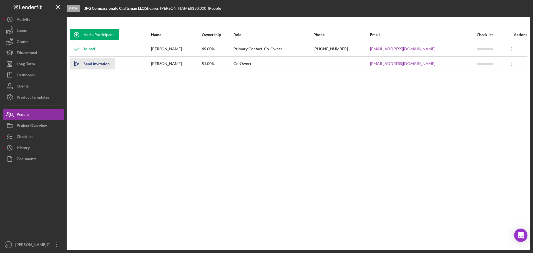
click at [100, 63] on div "Send Invitation" at bounding box center [97, 63] width 26 height 11
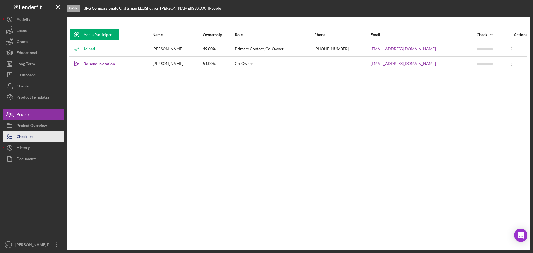
click at [29, 137] on div "Checklist" at bounding box center [25, 137] width 16 height 12
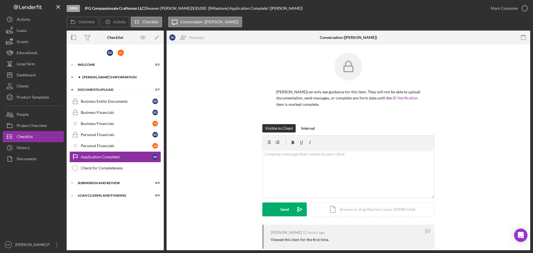
click at [94, 75] on div "Icon/Expander [PERSON_NAME]'S INFORMATION 0 / 18" at bounding box center [115, 77] width 97 height 11
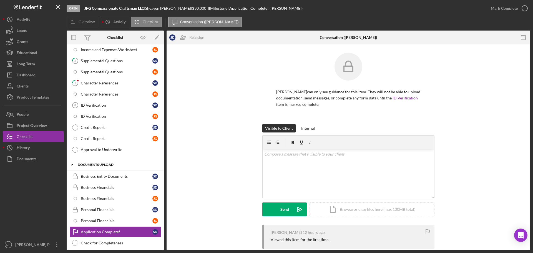
scroll to position [139, 0]
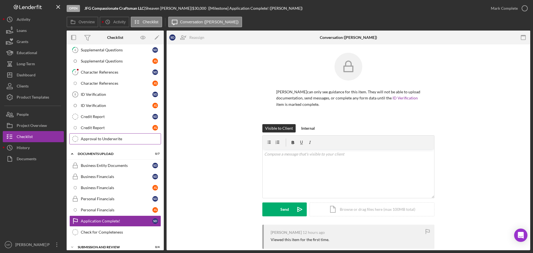
click at [104, 139] on div "Approval to Underwrite" at bounding box center [121, 139] width 80 height 4
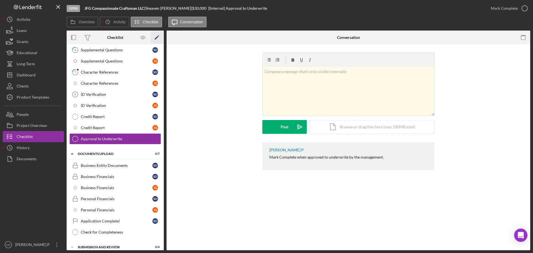
click at [156, 37] on icon "Icon/Edit" at bounding box center [157, 37] width 12 height 12
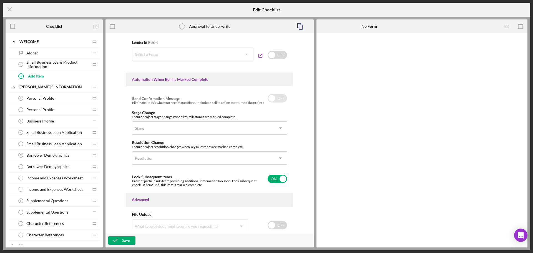
scroll to position [305, 0]
click at [282, 178] on input "checkbox" at bounding box center [277, 178] width 19 height 8
checkbox input "false"
click at [127, 241] on div "Save" at bounding box center [126, 240] width 8 height 8
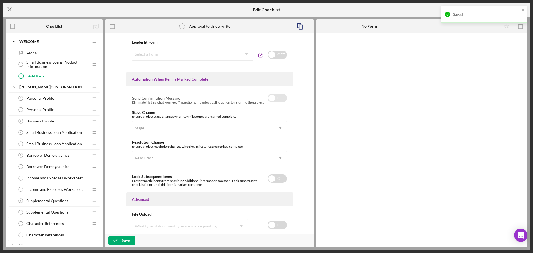
click at [9, 11] on icon "Icon/Menu Close" at bounding box center [10, 9] width 14 height 14
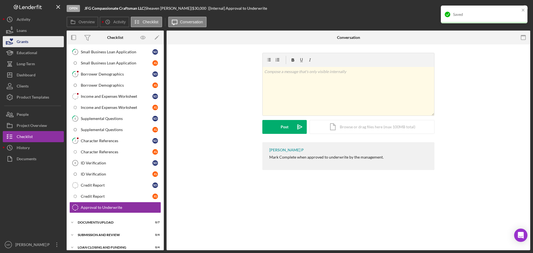
scroll to position [76, 0]
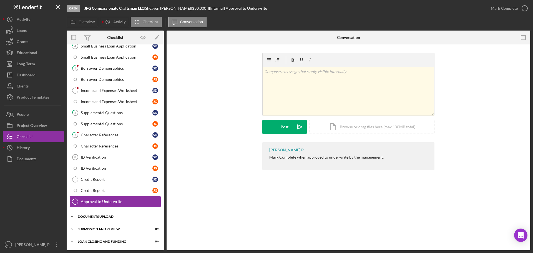
click at [106, 217] on div "DOCUMENTS UPLOAD" at bounding box center [117, 216] width 79 height 3
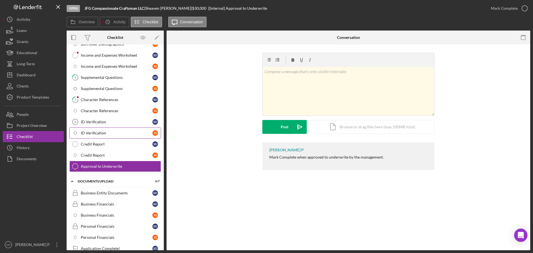
scroll to position [101, 0]
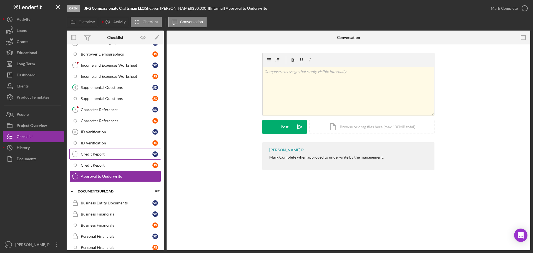
click at [118, 153] on div "Credit Report" at bounding box center [117, 154] width 72 height 4
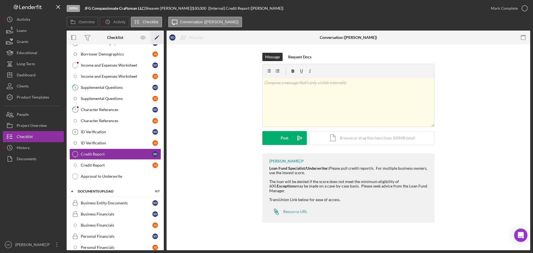
click at [157, 38] on icon "Icon/Edit" at bounding box center [157, 37] width 12 height 12
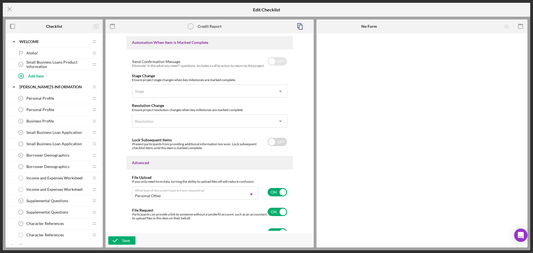
scroll to position [350, 0]
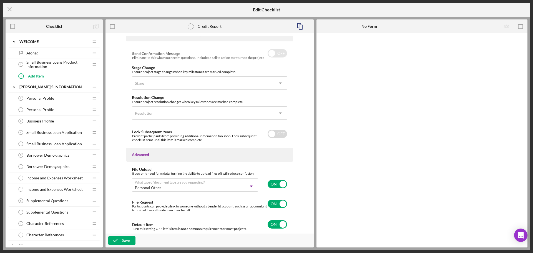
click at [42, 98] on span "Personal Profile" at bounding box center [40, 98] width 28 height 4
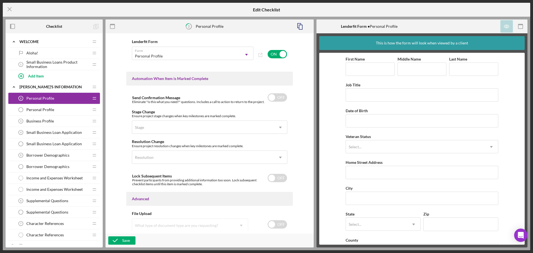
scroll to position [329, 0]
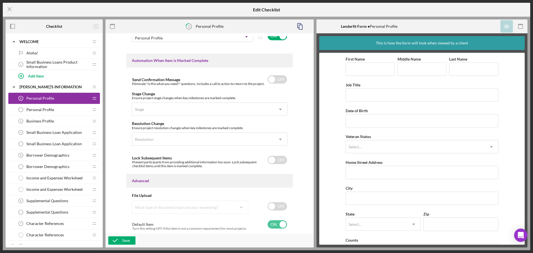
click at [52, 110] on span "Personal Profile" at bounding box center [40, 109] width 28 height 4
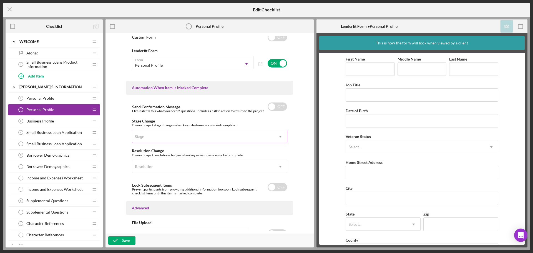
scroll to position [329, 0]
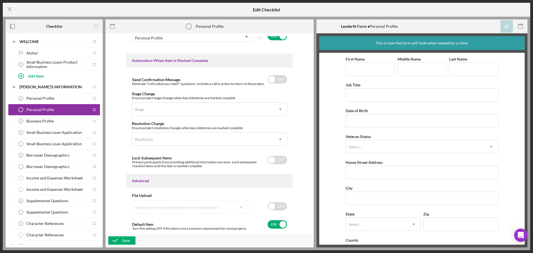
click at [42, 122] on span "Business Profile" at bounding box center [39, 121] width 27 height 4
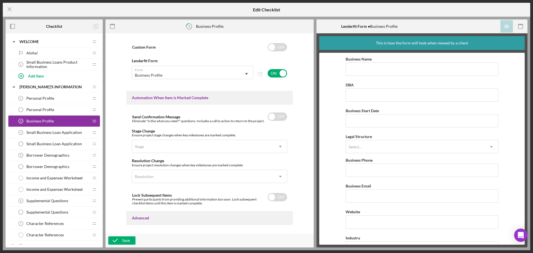
scroll to position [324, 0]
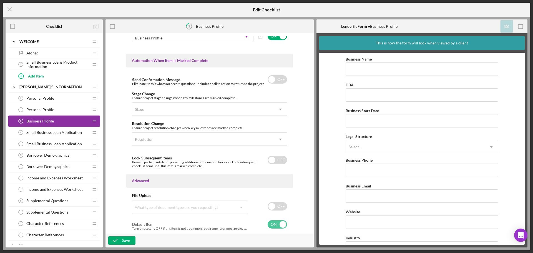
click at [50, 134] on span "Small Business Loan Application" at bounding box center [54, 132] width 56 height 4
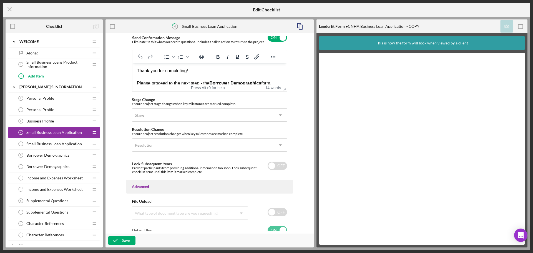
scroll to position [377, 0]
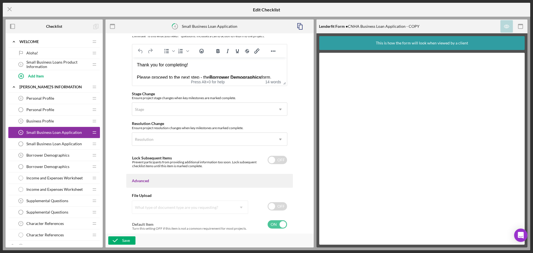
click at [39, 142] on span "Small Business Loan Application" at bounding box center [54, 144] width 56 height 4
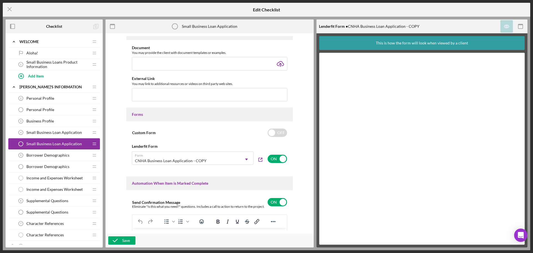
scroll to position [305, 0]
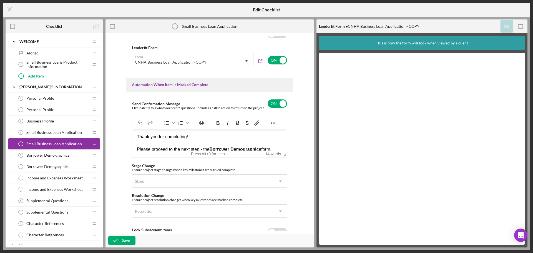
click at [54, 157] on span "Borrower Demographics" at bounding box center [47, 155] width 43 height 4
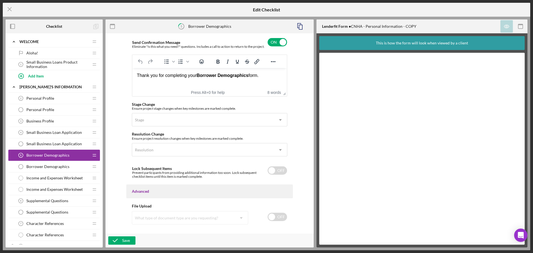
scroll to position [377, 0]
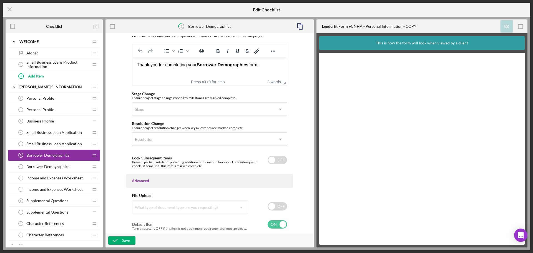
click at [61, 166] on span "Borrower Demographics" at bounding box center [47, 166] width 43 height 4
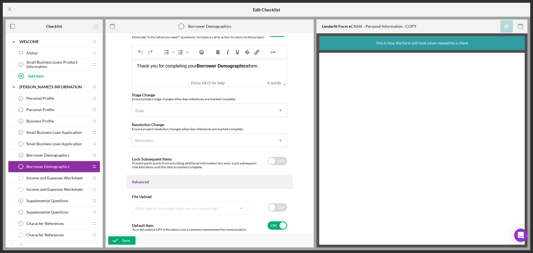
scroll to position [377, 0]
click at [48, 179] on span "Income and Expenses Worksheet" at bounding box center [54, 178] width 56 height 4
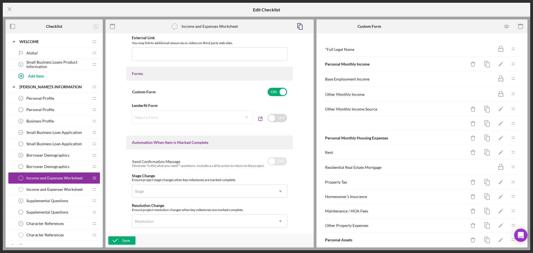
scroll to position [324, 0]
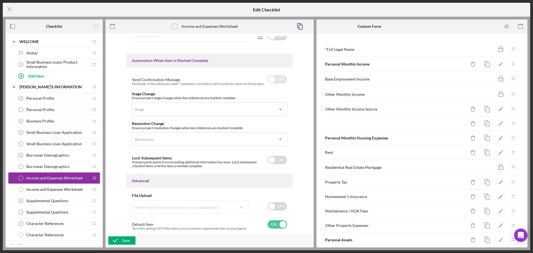
click at [58, 192] on div "Income and Expenses Worksheet Income and Expenses Worksheet" at bounding box center [52, 189] width 74 height 11
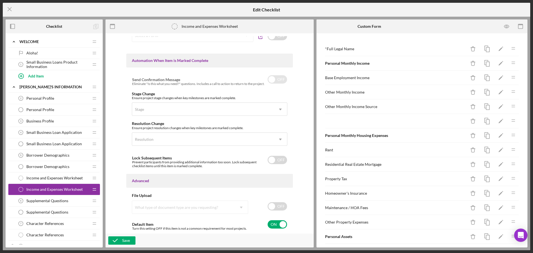
drag, startPoint x: 49, startPoint y: 201, endPoint x: 88, endPoint y: 196, distance: 39.7
click at [50, 201] on span "Supplemental Questions" at bounding box center [47, 200] width 42 height 4
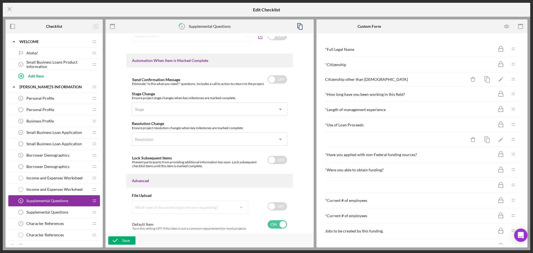
drag, startPoint x: 53, startPoint y: 212, endPoint x: 98, endPoint y: 202, distance: 45.5
click at [54, 212] on span "Supplemental Questions" at bounding box center [47, 212] width 42 height 4
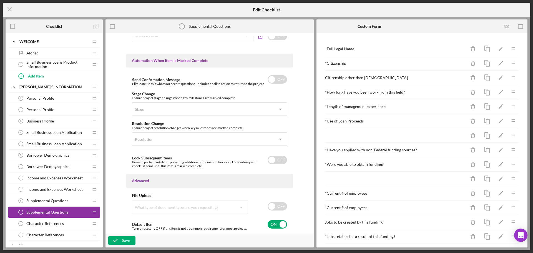
click at [61, 225] on span "Character References" at bounding box center [44, 223] width 37 height 4
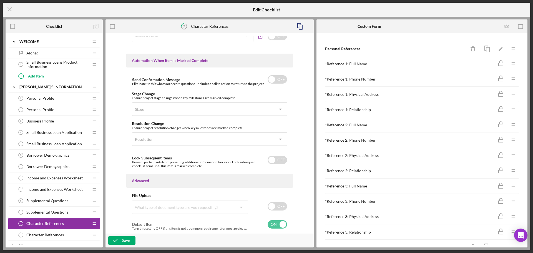
click at [48, 233] on span "Character References" at bounding box center [44, 235] width 37 height 4
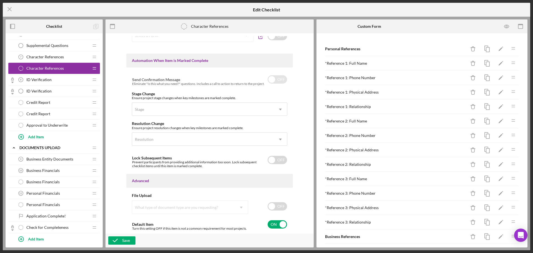
click at [62, 79] on div "ID Verification 8 ID Verification" at bounding box center [52, 79] width 74 height 11
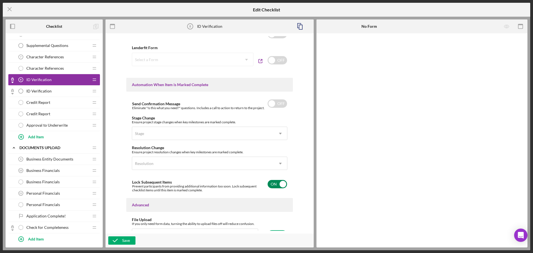
click at [281, 185] on input "checkbox" at bounding box center [277, 184] width 19 height 8
checkbox input "false"
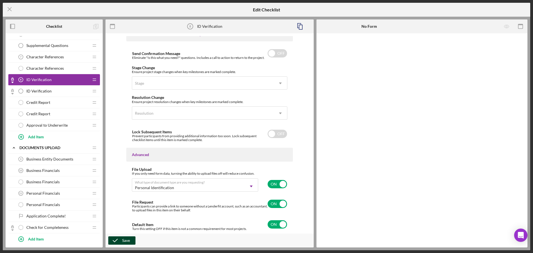
click at [120, 240] on icon "button" at bounding box center [115, 240] width 14 height 14
click at [47, 90] on span "ID Verification" at bounding box center [38, 91] width 25 height 4
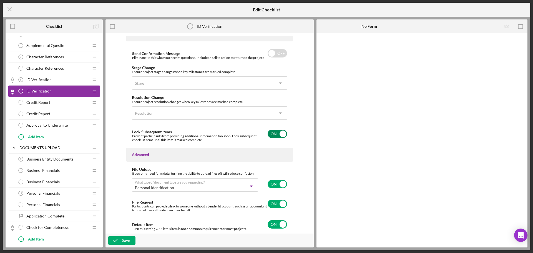
click at [279, 133] on input "checkbox" at bounding box center [277, 134] width 19 height 8
checkbox input "false"
click at [123, 236] on div "Save" at bounding box center [126, 240] width 8 height 8
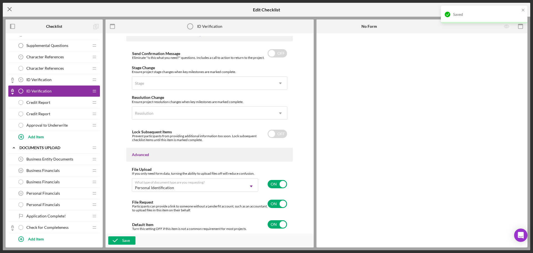
click at [8, 10] on icon "Icon/Menu Close" at bounding box center [10, 9] width 14 height 14
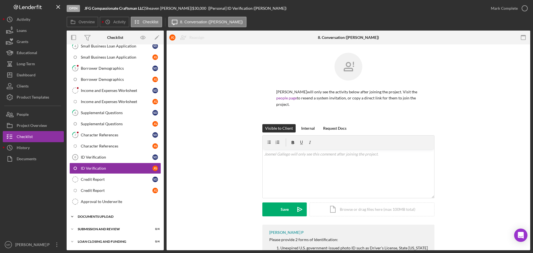
click at [100, 216] on div "DOCUMENTS UPLOAD" at bounding box center [117, 216] width 79 height 3
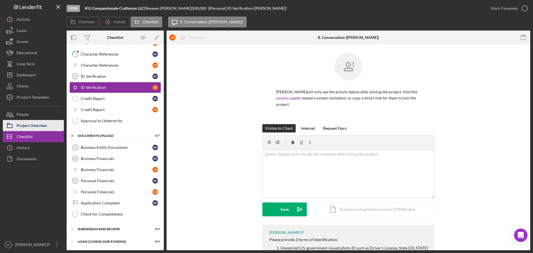
click at [30, 124] on div "Project Overview" at bounding box center [32, 126] width 30 height 12
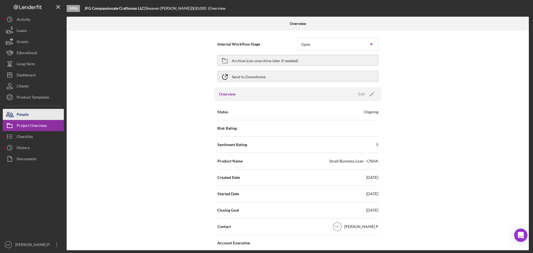
click at [40, 116] on button "People" at bounding box center [33, 114] width 61 height 11
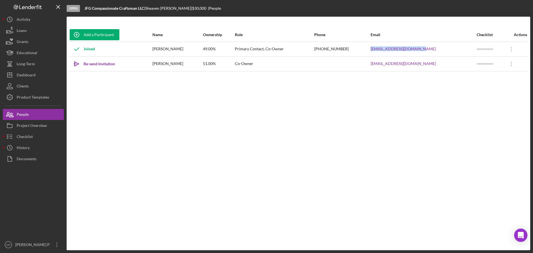
drag, startPoint x: 393, startPoint y: 49, endPoint x: 359, endPoint y: 82, distance: 46.9
click at [371, 50] on div "[EMAIL_ADDRESS][DOMAIN_NAME]" at bounding box center [423, 49] width 105 height 14
click at [374, 105] on div "Add a Participant Name Ownership Role Phone Email Checklist Actions Joined Shea…" at bounding box center [299, 133] width 464 height 211
click at [34, 138] on button "Checklist" at bounding box center [33, 136] width 61 height 11
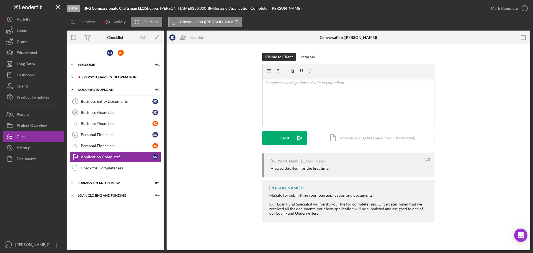
click at [96, 77] on div "[PERSON_NAME]'S INFORMATION" at bounding box center [119, 76] width 74 height 3
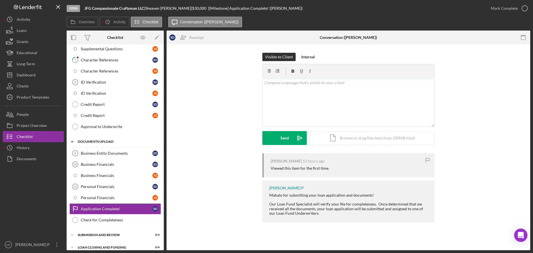
scroll to position [157, 0]
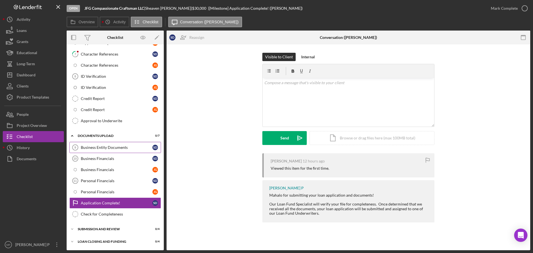
click at [107, 148] on div "Business Entity Documents" at bounding box center [117, 147] width 72 height 4
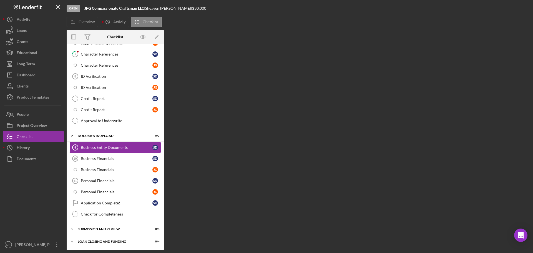
scroll to position [157, 0]
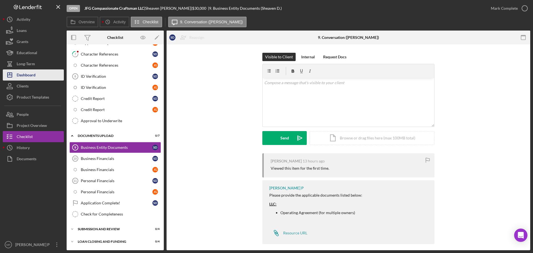
click at [22, 76] on div "Dashboard" at bounding box center [26, 75] width 19 height 12
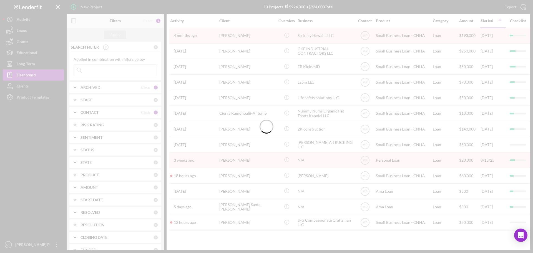
click at [75, 112] on div at bounding box center [266, 126] width 533 height 253
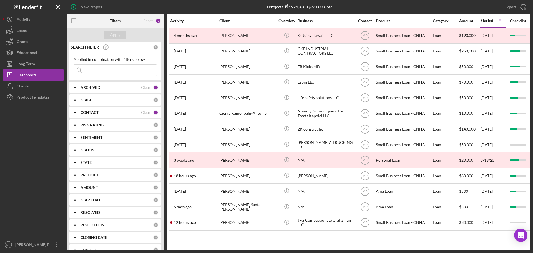
drag, startPoint x: 76, startPoint y: 113, endPoint x: 88, endPoint y: 118, distance: 12.8
click at [76, 113] on icon "Icon/Expander" at bounding box center [75, 112] width 14 height 14
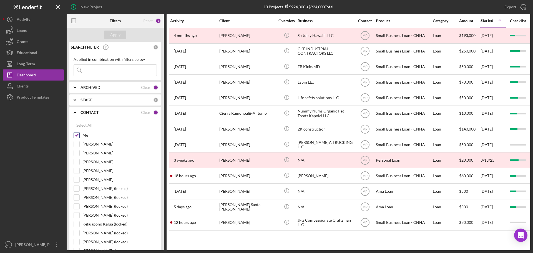
click at [79, 135] on input "Me" at bounding box center [77, 135] width 6 height 6
checkbox input "false"
click at [112, 34] on div "Apply" at bounding box center [115, 35] width 10 height 8
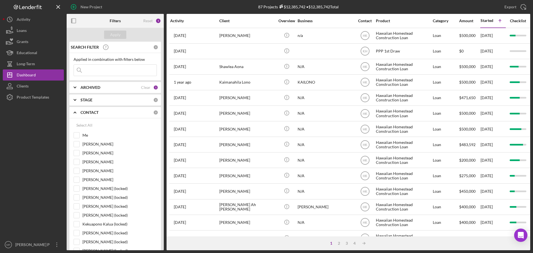
click at [82, 113] on b "CONTACT" at bounding box center [89, 112] width 18 height 4
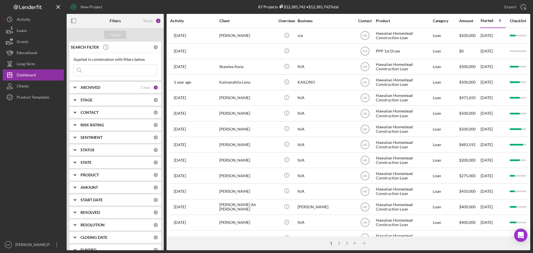
click at [90, 175] on b "PRODUCT" at bounding box center [89, 175] width 18 height 4
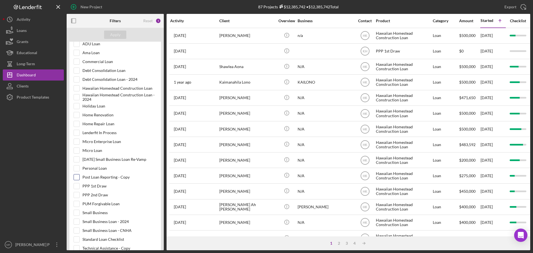
scroll to position [194, 0]
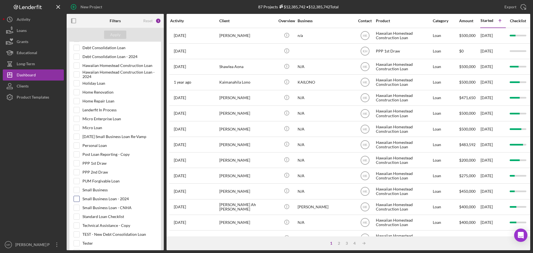
click at [77, 199] on input "Small Business Loan - 2024" at bounding box center [77, 199] width 6 height 6
click at [112, 39] on div "Apply" at bounding box center [115, 35] width 10 height 8
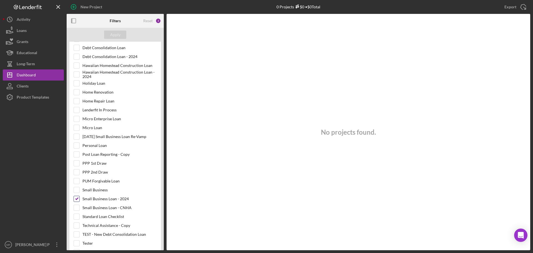
click at [75, 197] on input "Small Business Loan - 2024" at bounding box center [77, 199] width 6 height 6
checkbox input "false"
click at [77, 207] on input "Small Business Loan - CNHA" at bounding box center [77, 208] width 6 height 6
checkbox input "true"
click at [119, 34] on div "Apply" at bounding box center [115, 35] width 10 height 8
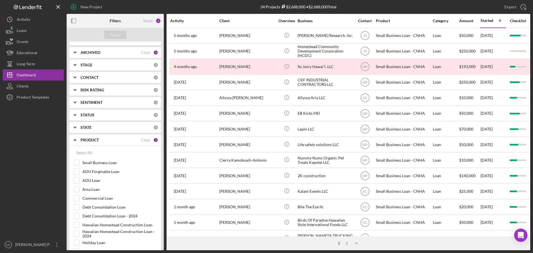
scroll to position [0, 0]
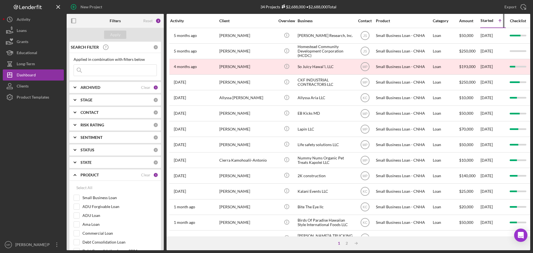
click at [490, 19] on div "Started" at bounding box center [486, 20] width 13 height 4
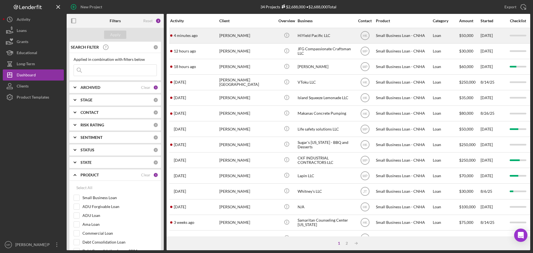
click at [235, 37] on div "[PERSON_NAME]" at bounding box center [247, 35] width 56 height 15
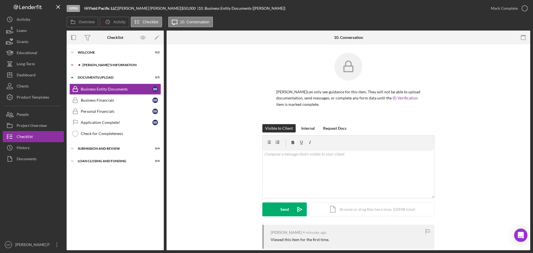
click at [98, 65] on div "[PERSON_NAME]'S INFORMATION" at bounding box center [119, 64] width 74 height 3
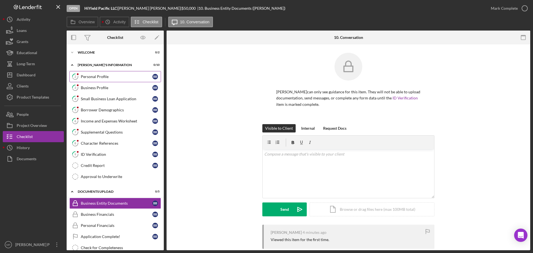
click at [97, 78] on div "Personal Profile" at bounding box center [117, 76] width 72 height 4
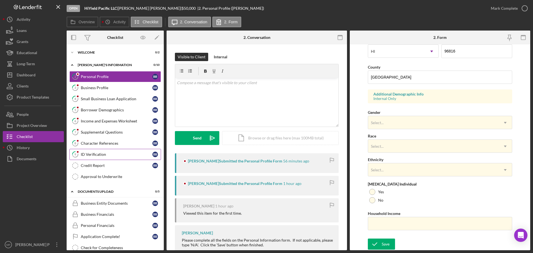
scroll to position [165, 0]
click at [105, 86] on div "Business Profile" at bounding box center [117, 87] width 72 height 4
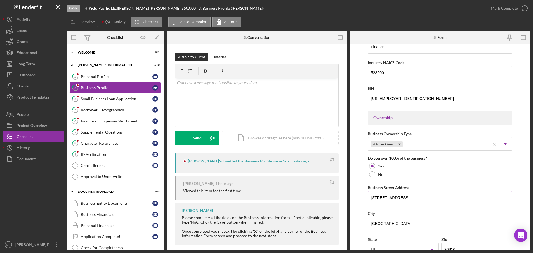
scroll to position [250, 0]
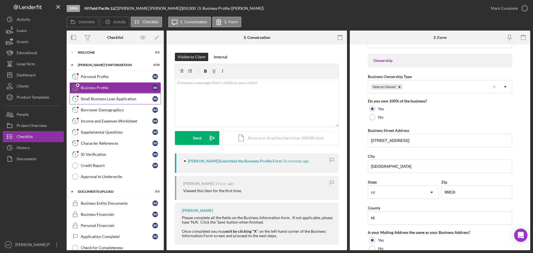
click at [110, 100] on div "Small Business Loan Application" at bounding box center [117, 99] width 72 height 4
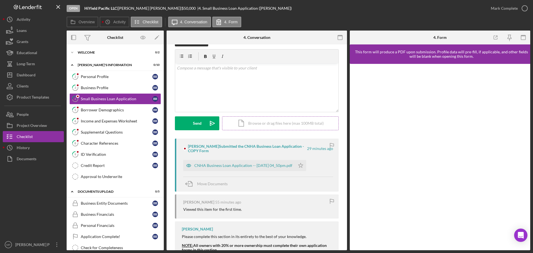
scroll to position [52, 0]
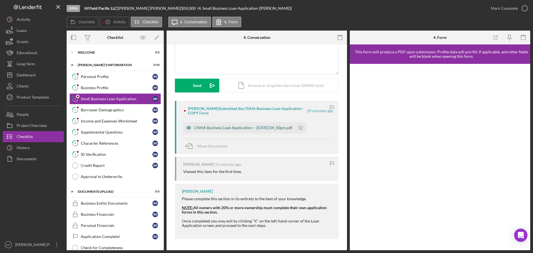
click at [257, 129] on div "CNHA Business Loan Application -- [DATE] 04_50pm.pdf" at bounding box center [243, 127] width 98 height 4
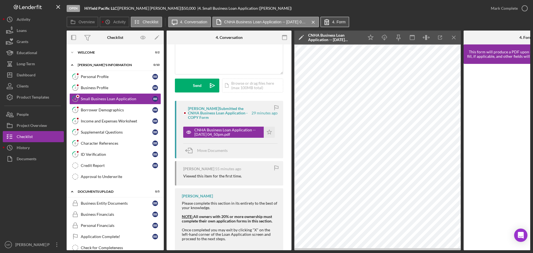
click at [336, 19] on button "4. Form" at bounding box center [334, 22] width 29 height 11
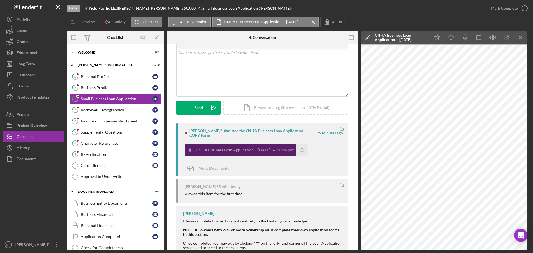
scroll to position [0, 0]
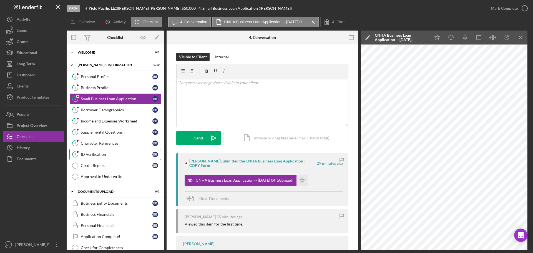
click at [112, 156] on div "ID Verification" at bounding box center [117, 154] width 72 height 4
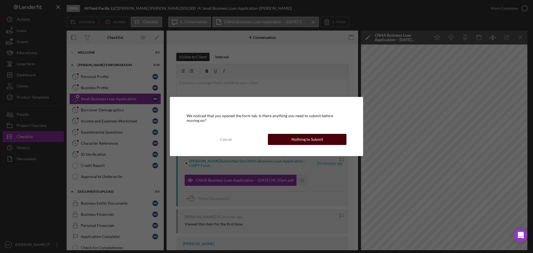
click at [304, 138] on div "Nothing to Submit" at bounding box center [307, 139] width 32 height 11
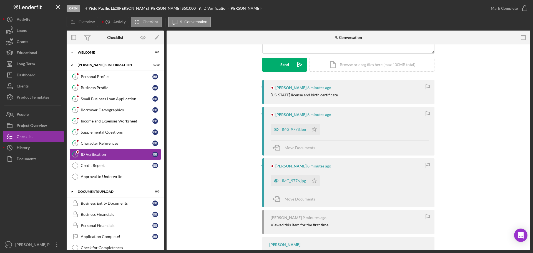
scroll to position [83, 0]
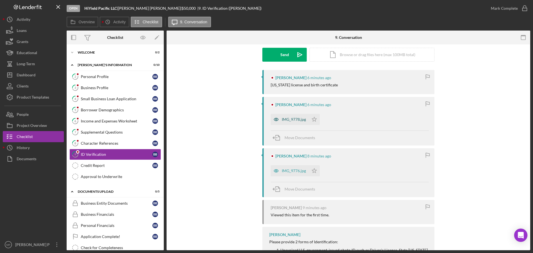
click at [293, 119] on div "IMG_9778.jpg" at bounding box center [294, 119] width 24 height 4
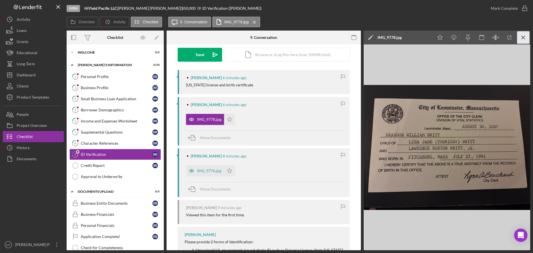
click at [523, 39] on icon "Icon/Menu Close" at bounding box center [523, 37] width 12 height 12
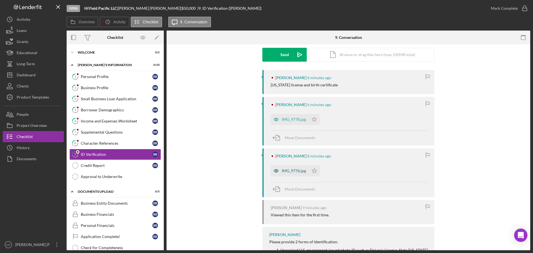
click at [288, 172] on div "IMG_9776.jpg" at bounding box center [294, 170] width 24 height 4
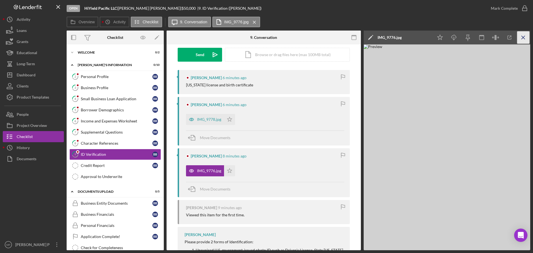
click at [523, 38] on icon "Icon/Menu Close" at bounding box center [523, 37] width 12 height 12
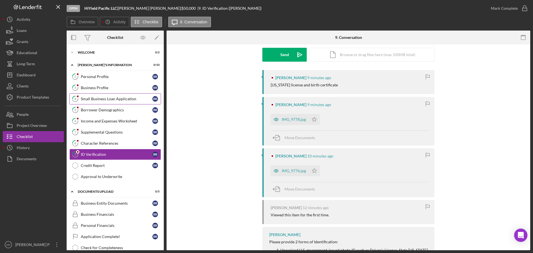
click at [117, 101] on div "Small Business Loan Application" at bounding box center [117, 99] width 72 height 4
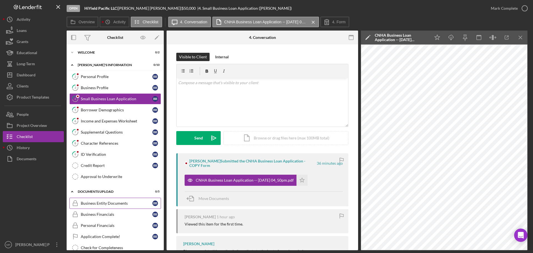
click at [108, 205] on div "Business Entity Documents" at bounding box center [117, 203] width 72 height 4
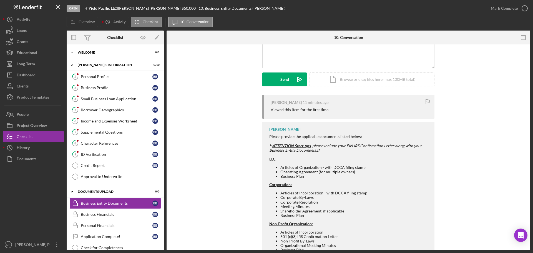
scroll to position [139, 0]
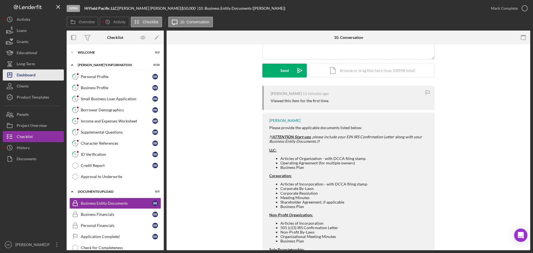
click at [34, 78] on div "Dashboard" at bounding box center [26, 75] width 19 height 12
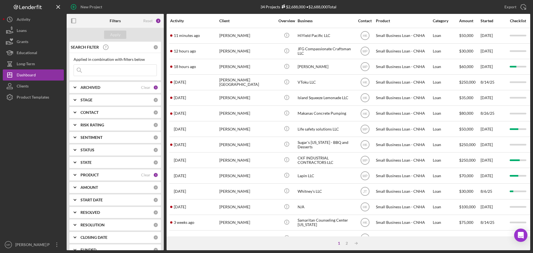
click at [89, 172] on div "PRODUCT Clear 1" at bounding box center [119, 174] width 78 height 11
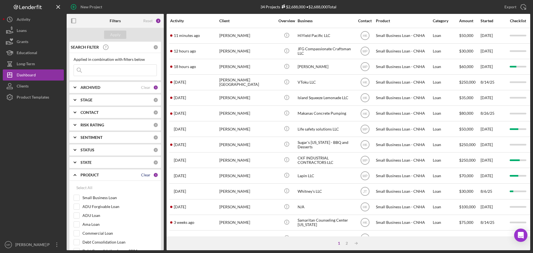
click at [142, 174] on div "Clear" at bounding box center [145, 175] width 9 height 4
checkbox input "false"
click at [82, 112] on div "Icon/Expander CONTACT 0" at bounding box center [115, 112] width 92 height 11
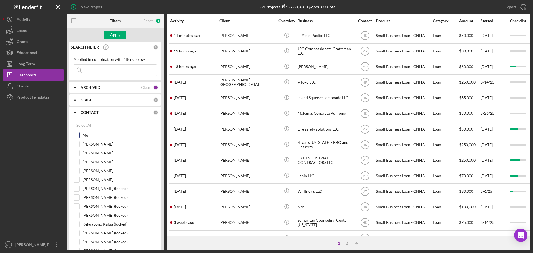
click at [77, 135] on input "Me" at bounding box center [77, 135] width 6 height 6
checkbox input "true"
click at [112, 36] on div "Apply" at bounding box center [115, 35] width 10 height 8
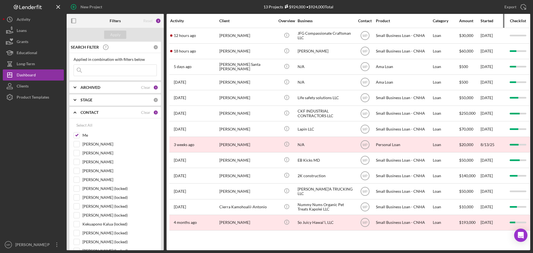
click at [484, 21] on div "Started" at bounding box center [492, 21] width 25 height 4
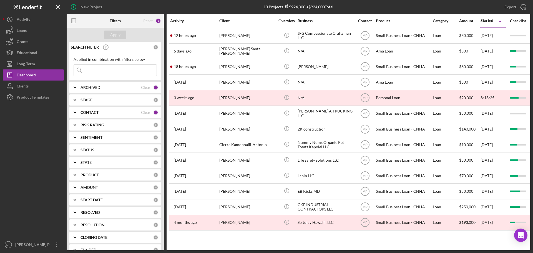
click at [93, 114] on b "CONTACT" at bounding box center [89, 112] width 18 height 4
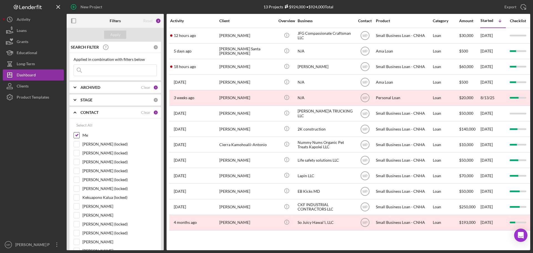
click at [77, 135] on input "Me" at bounding box center [77, 135] width 6 height 6
checkbox input "false"
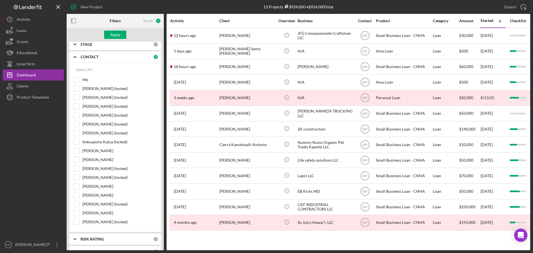
click at [89, 56] on b "CONTACT" at bounding box center [89, 57] width 18 height 4
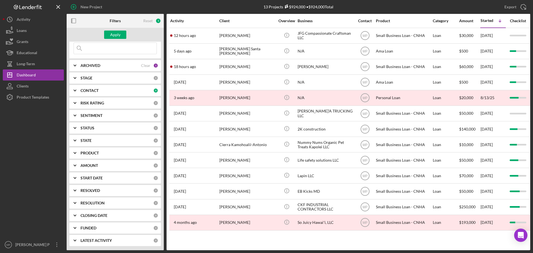
scroll to position [22, 0]
click at [87, 153] on b "PRODUCT" at bounding box center [89, 153] width 18 height 4
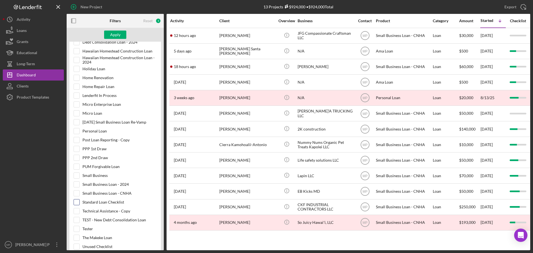
scroll to position [222, 0]
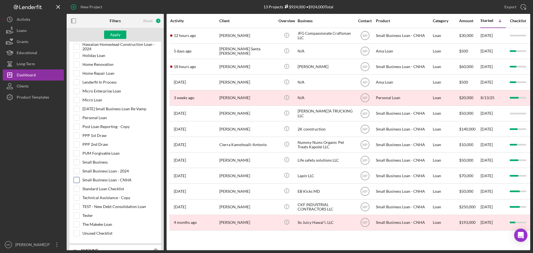
click at [78, 180] on input "Small Business Loan - CNHA" at bounding box center [77, 180] width 6 height 6
checkbox input "true"
click at [113, 34] on div "Apply" at bounding box center [115, 35] width 10 height 8
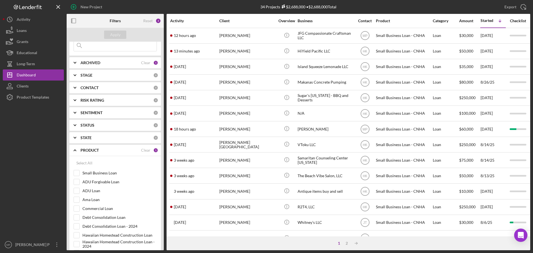
scroll to position [0, 0]
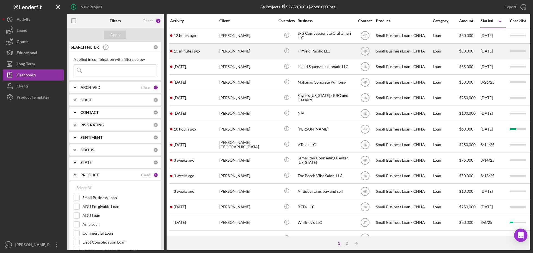
click at [324, 54] on div "HiYield Pacific LLC" at bounding box center [326, 51] width 56 height 15
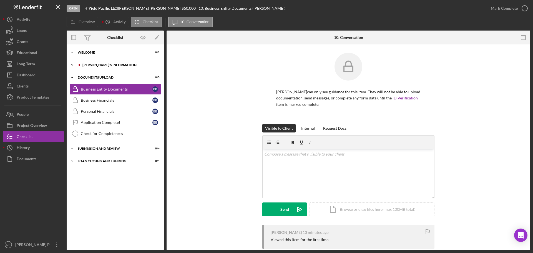
click at [108, 62] on div "Icon/Expander BORROWER'S INFORMATION 0 / 10" at bounding box center [115, 64] width 97 height 11
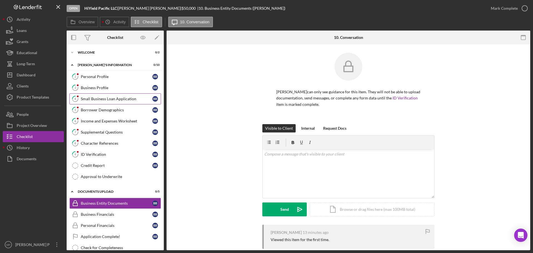
click at [118, 97] on div "Small Business Loan Application" at bounding box center [117, 99] width 72 height 4
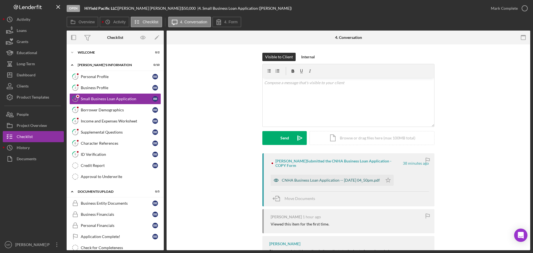
click at [348, 184] on div "CNHA Business Loan Application -- [DATE] 04_50pm.pdf" at bounding box center [327, 180] width 112 height 11
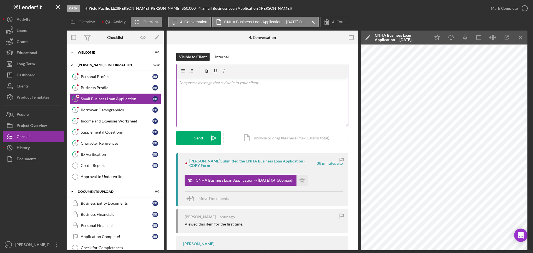
drag, startPoint x: 220, startPoint y: 92, endPoint x: 223, endPoint y: 94, distance: 3.6
click at [223, 94] on div "v Color teal Color pink Remove color Add row above Add row below Add column bef…" at bounding box center [263, 102] width 172 height 49
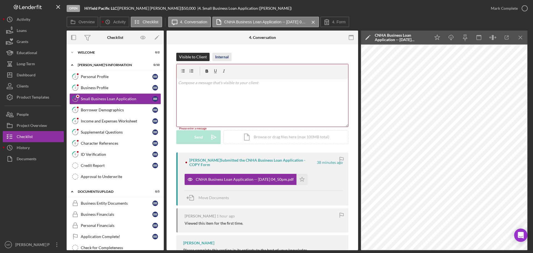
click at [224, 55] on div "Internal" at bounding box center [222, 57] width 14 height 8
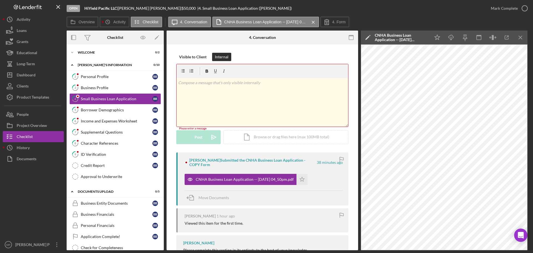
click at [218, 87] on div "v Color teal Color pink Remove color Add row above Add row below Add column bef…" at bounding box center [263, 102] width 172 height 49
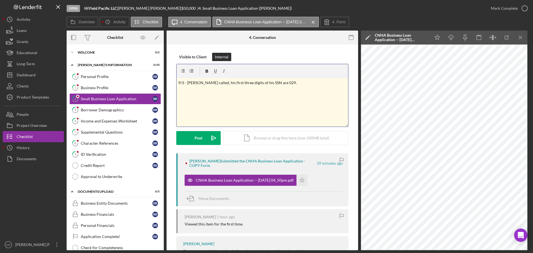
click at [282, 84] on p "9/3 - Brandon called, his first three digits of his SSN are 029." at bounding box center [262, 83] width 168 height 6
click at [196, 139] on div "Post" at bounding box center [199, 138] width 8 height 14
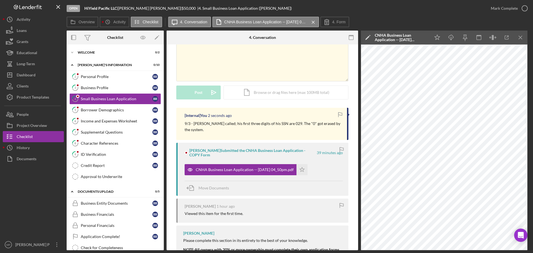
scroll to position [56, 0]
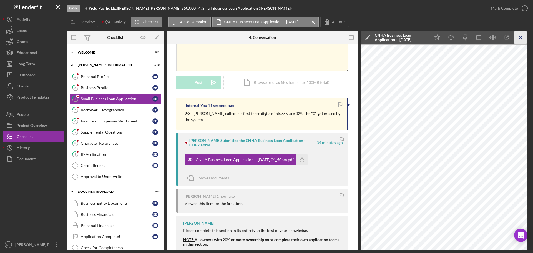
click at [518, 37] on icon "Icon/Menu Close" at bounding box center [520, 37] width 12 height 12
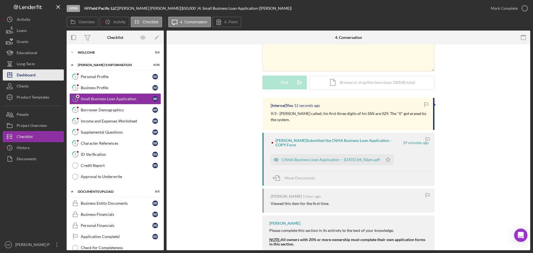
click at [27, 75] on div "Dashboard" at bounding box center [26, 75] width 19 height 12
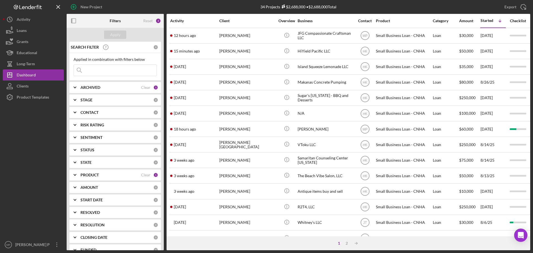
click at [88, 112] on b "CONTACT" at bounding box center [89, 112] width 18 height 4
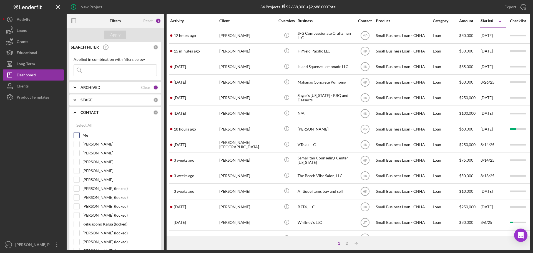
click at [78, 134] on input "Me" at bounding box center [77, 135] width 6 height 6
checkbox input "true"
click at [89, 111] on b "CONTACT" at bounding box center [89, 112] width 18 height 4
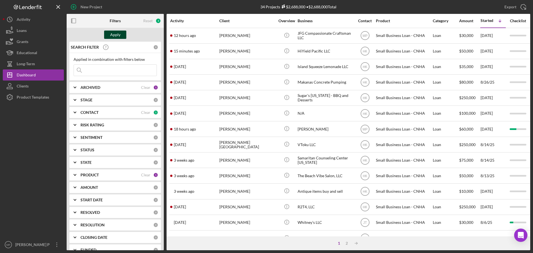
click at [116, 31] on div "Apply" at bounding box center [115, 35] width 10 height 8
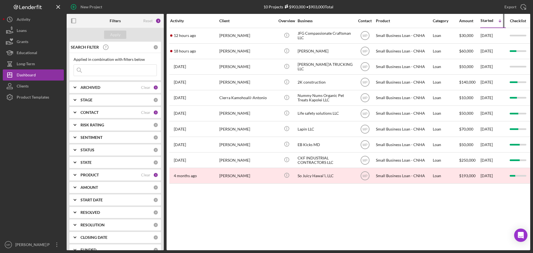
click at [481, 21] on div "Started" at bounding box center [486, 20] width 13 height 4
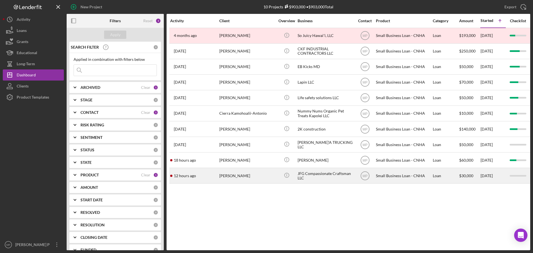
click at [326, 174] on div "JFG Compassionate Craftsman LLC" at bounding box center [326, 175] width 56 height 15
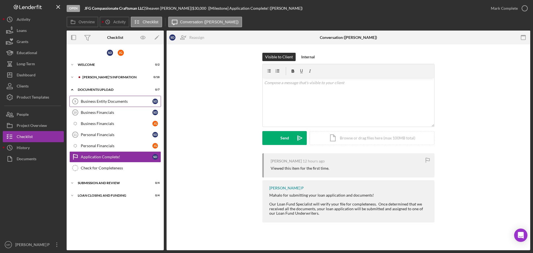
click at [101, 101] on div "Business Entity Documents" at bounding box center [117, 101] width 72 height 4
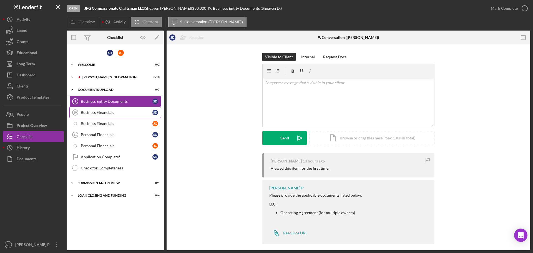
click at [100, 112] on div "Business Financials" at bounding box center [117, 112] width 72 height 4
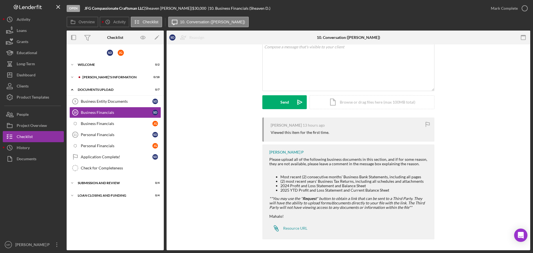
scroll to position [36, 0]
drag, startPoint x: 394, startPoint y: 190, endPoint x: 391, endPoint y: 190, distance: 3.7
click at [394, 190] on li "2025 YTD Profit and Loss Statement and Current Balance Sheet" at bounding box center [354, 190] width 148 height 4
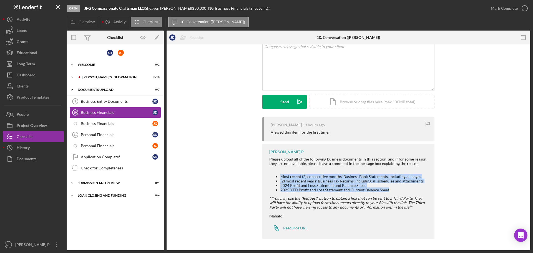
drag, startPoint x: 390, startPoint y: 190, endPoint x: 275, endPoint y: 177, distance: 115.7
click at [275, 177] on ul "Most recent (2) consecutive months' Business Bank Statements, including all pag…" at bounding box center [349, 183] width 160 height 18
copy ul "Most recent (2) consecutive months' Business Bank Statements, including all pag…"
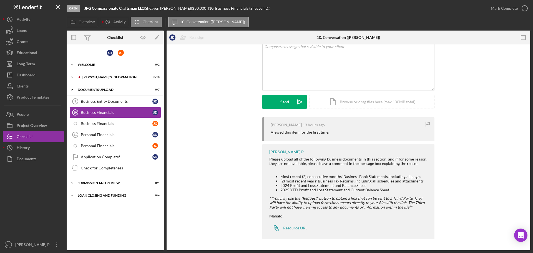
click at [204, 127] on div "Sheaven De Lima 13 hours ago Viewed this item for the first time. Michiyo P Ple…" at bounding box center [348, 179] width 347 height 125
click at [101, 124] on div "Business Financials" at bounding box center [117, 123] width 72 height 4
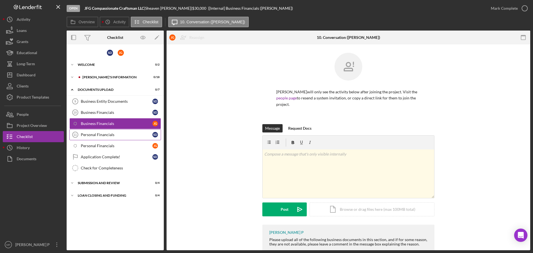
click at [100, 133] on div "Personal Financials" at bounding box center [117, 134] width 72 height 4
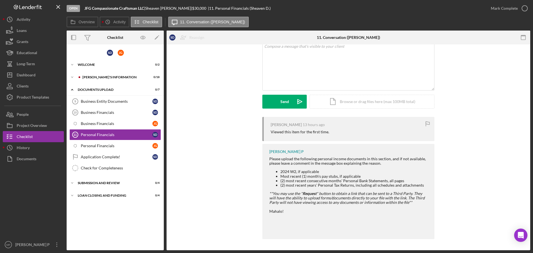
scroll to position [37, 0]
drag, startPoint x: 416, startPoint y: 181, endPoint x: 424, endPoint y: 183, distance: 7.7
click at [416, 181] on li "(2) most recent consecutive months' Personal Bank Statements, all pages" at bounding box center [354, 180] width 148 height 4
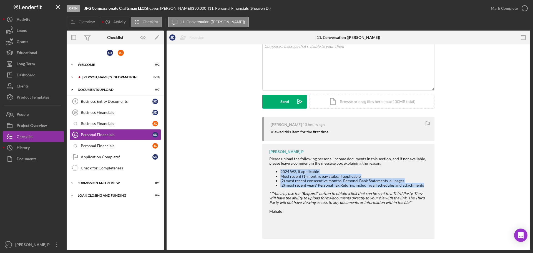
drag, startPoint x: 424, startPoint y: 184, endPoint x: 271, endPoint y: 171, distance: 154.0
click at [271, 171] on ul "2024 W2, if applicable Most recent (1) month's pay stubs, if applicable (2) mos…" at bounding box center [349, 178] width 160 height 18
click at [31, 147] on button "Icon/History History" at bounding box center [33, 147] width 61 height 11
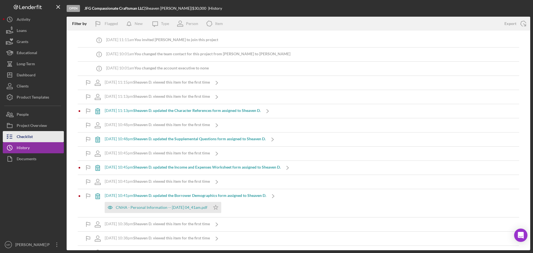
click at [33, 137] on button "Checklist" at bounding box center [33, 136] width 61 height 11
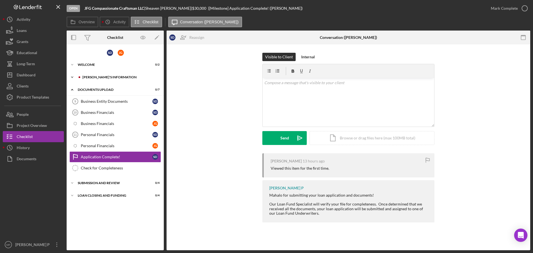
click at [112, 75] on div "Icon/Expander [PERSON_NAME]'S INFORMATION 0 / 18" at bounding box center [115, 77] width 97 height 11
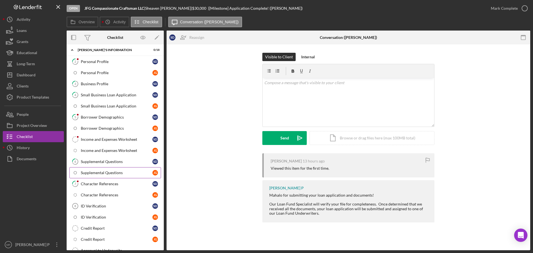
scroll to position [139, 0]
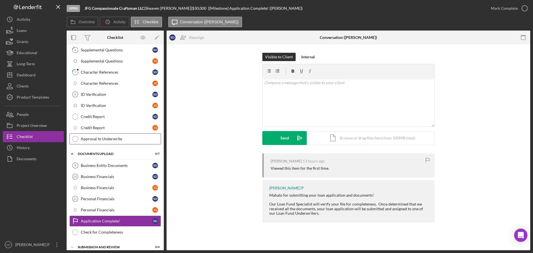
click at [114, 139] on div "Approval to Underwrite" at bounding box center [121, 139] width 80 height 4
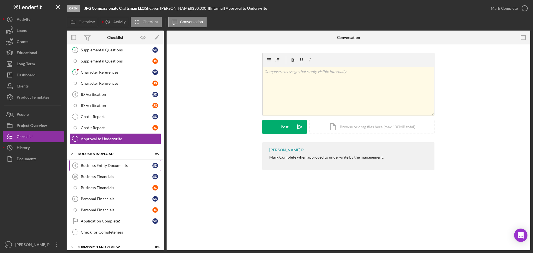
click at [100, 166] on div "Business Entity Documents" at bounding box center [117, 165] width 72 height 4
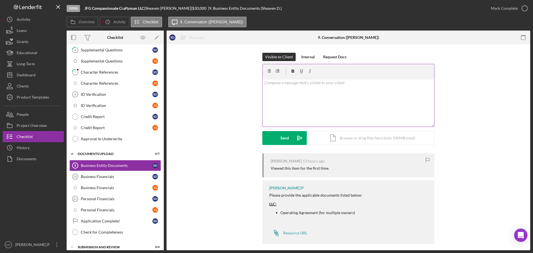
click at [296, 82] on p at bounding box center [348, 83] width 168 height 6
click at [312, 90] on p "Per our conversation, I sent a application link to Joewel" at bounding box center [348, 90] width 168 height 6
click at [362, 91] on p "Per our conversation, I sent an application link to Joewel" at bounding box center [348, 90] width 168 height 6
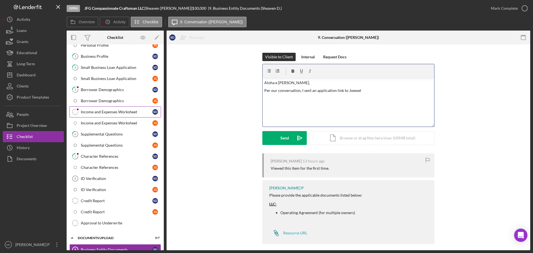
scroll to position [28, 0]
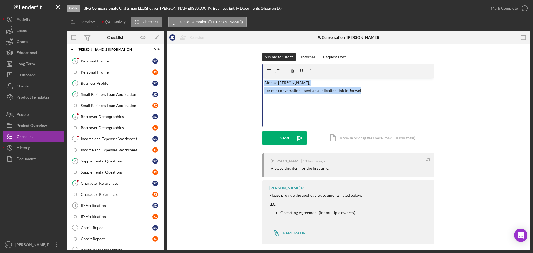
drag, startPoint x: 367, startPoint y: 92, endPoint x: 263, endPoint y: 77, distance: 104.8
click at [263, 77] on div "v Color teal Color pink Remove color Add row above Add row below Add column bef…" at bounding box center [349, 95] width 172 height 62
click at [228, 104] on div "Visible to Client Internal Request Docs v Color teal Color pink Remove color Ad…" at bounding box center [348, 103] width 347 height 100
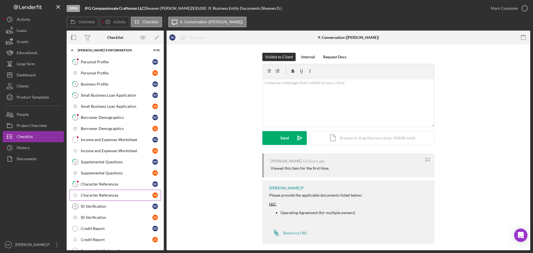
scroll to position [0, 0]
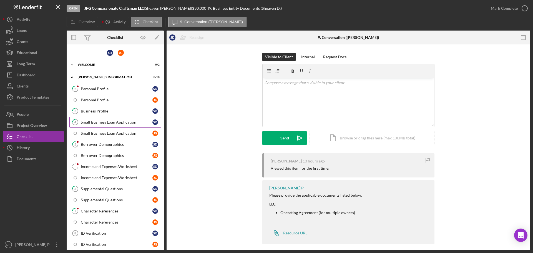
click at [119, 120] on div "Small Business Loan Application" at bounding box center [117, 122] width 72 height 4
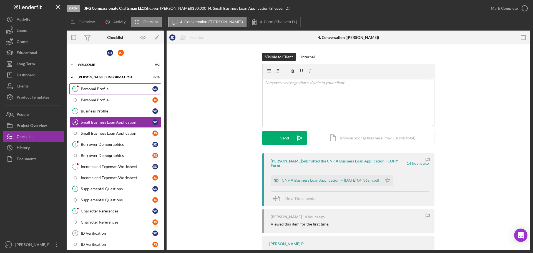
click at [120, 86] on link "2 Personal Profile S D" at bounding box center [115, 88] width 92 height 11
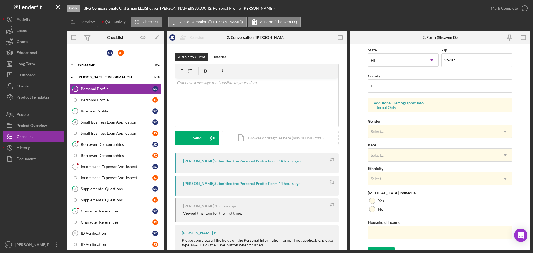
scroll to position [165, 0]
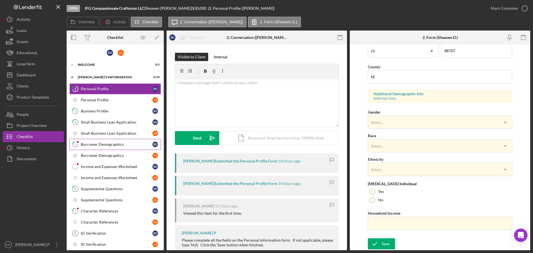
click at [111, 146] on div "Borrower Demographics" at bounding box center [117, 144] width 72 height 4
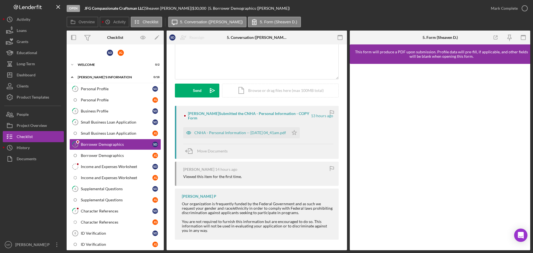
scroll to position [48, 0]
click at [254, 130] on div "CNHA - Personal Information -- [DATE] 04_41am.pdf" at bounding box center [240, 132] width 92 height 4
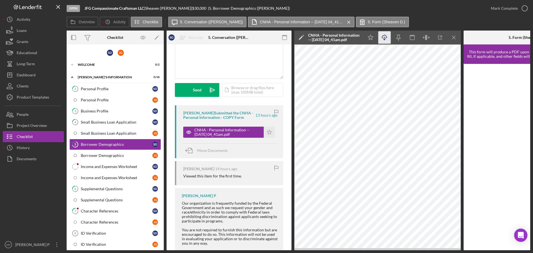
click at [383, 34] on icon "Icon/Download" at bounding box center [384, 37] width 12 height 12
click at [97, 89] on div "Personal Profile" at bounding box center [117, 89] width 72 height 4
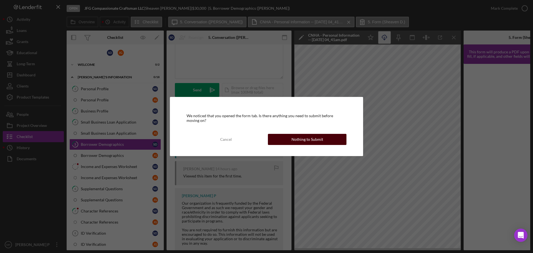
click at [292, 139] on button "Nothing to Submit" at bounding box center [307, 139] width 79 height 11
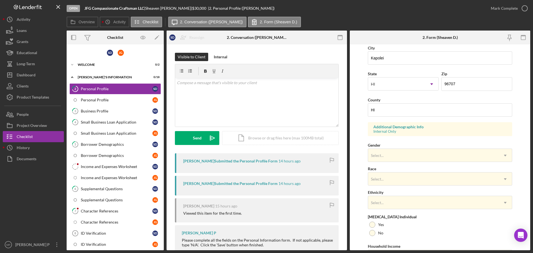
scroll to position [139, 0]
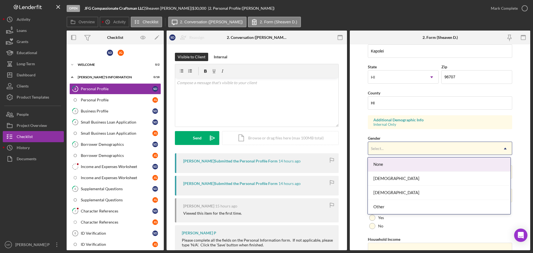
click at [504, 148] on use at bounding box center [505, 148] width 3 height 2
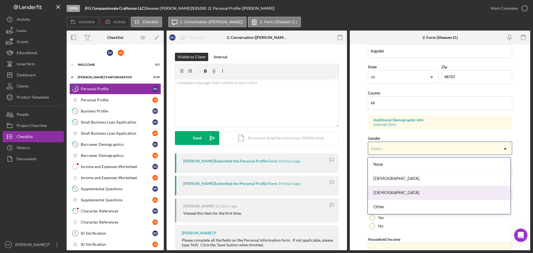
click at [439, 191] on div "Male" at bounding box center [439, 193] width 142 height 14
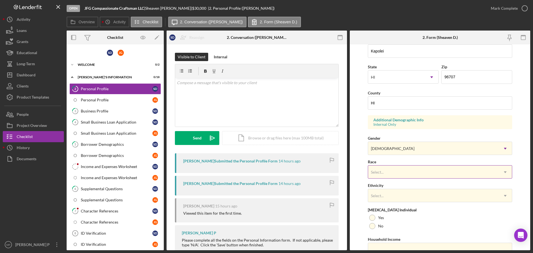
click at [431, 173] on div "Select..." at bounding box center [433, 172] width 130 height 13
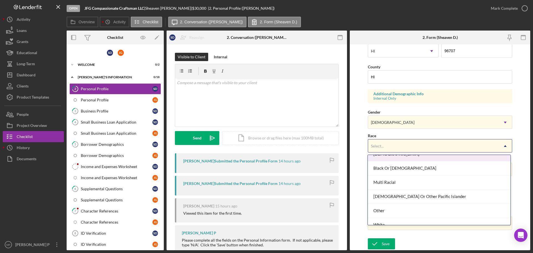
scroll to position [43, 0]
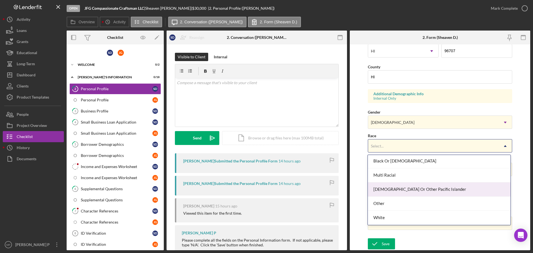
click at [456, 190] on div "Native Hawaiian Or Other Pacific Islander" at bounding box center [439, 189] width 142 height 14
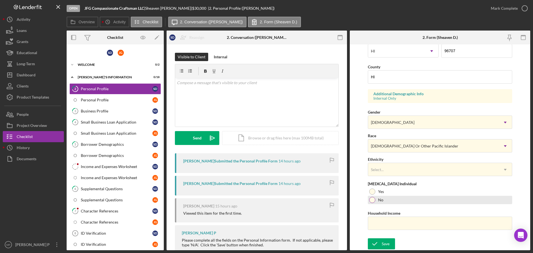
click at [372, 201] on div at bounding box center [372, 200] width 6 height 6
click at [414, 225] on input "Household Income" at bounding box center [440, 223] width 144 height 13
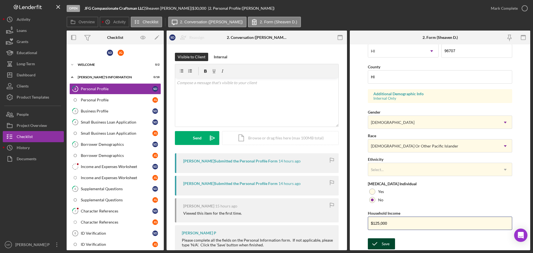
type input "$125,000"
click at [380, 246] on icon "submit" at bounding box center [375, 244] width 14 height 14
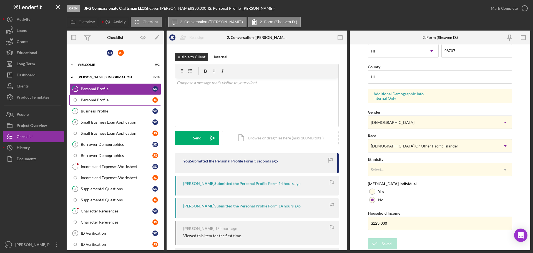
click at [90, 98] on div "Personal Profile" at bounding box center [117, 100] width 72 height 4
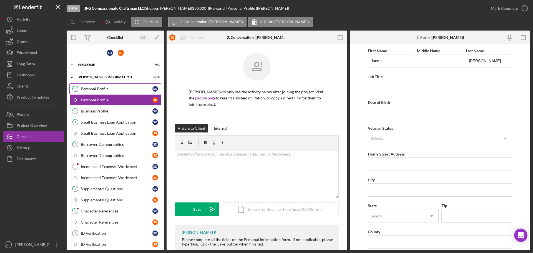
click at [99, 89] on div "Personal Profile" at bounding box center [117, 89] width 72 height 4
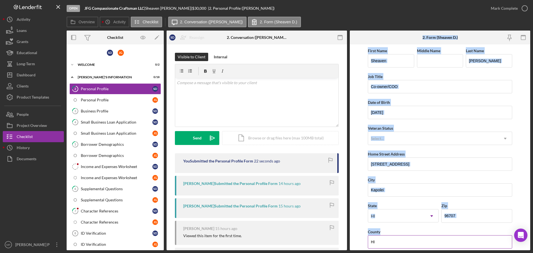
drag, startPoint x: 421, startPoint y: 33, endPoint x: 478, endPoint y: 233, distance: 207.7
click at [478, 233] on div "2. Form (Sheaven D.) First Name Sheaven Middle Name Last Name De Lima Job Title…" at bounding box center [440, 141] width 180 height 220
click at [459, 34] on div "2. Form (Sheaven D.)" at bounding box center [440, 38] width 60 height 14
click at [410, 39] on div "2. Form (Sheaven D.)" at bounding box center [440, 38] width 60 height 14
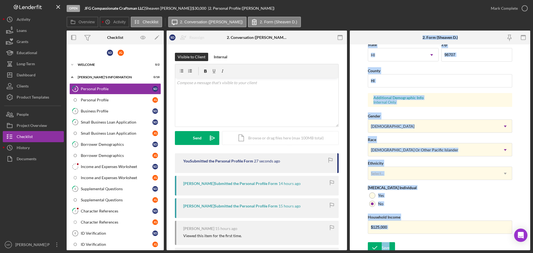
scroll to position [165, 0]
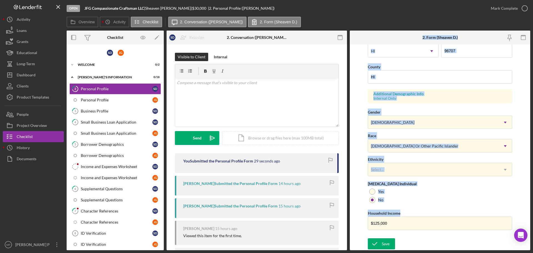
drag, startPoint x: 422, startPoint y: 36, endPoint x: 452, endPoint y: 233, distance: 199.3
click at [452, 233] on div "2. Form (Sheaven D.) First Name Sheaven Middle Name Last Name De Lima Job Title…" at bounding box center [440, 141] width 180 height 220
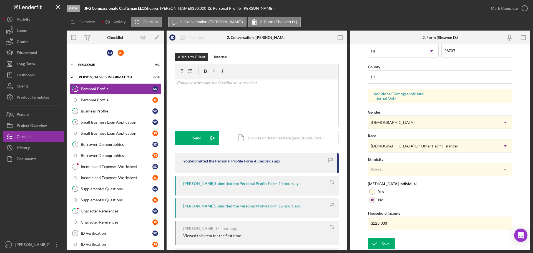
click at [451, 245] on div "Save Save" at bounding box center [440, 244] width 144 height 12
click at [382, 244] on div "Save" at bounding box center [386, 243] width 8 height 11
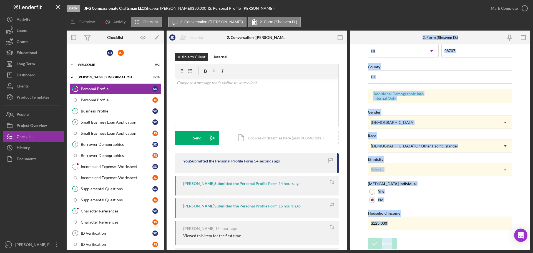
drag, startPoint x: 420, startPoint y: 36, endPoint x: 440, endPoint y: 253, distance: 217.4
click at [440, 253] on div "Open JFG Compassionate Craftsman LLC | Sheaven De Lima | $30,000 $30,000 | 2. P…" at bounding box center [266, 126] width 533 height 253
click at [107, 103] on link "Personal Profile J G" at bounding box center [115, 99] width 92 height 11
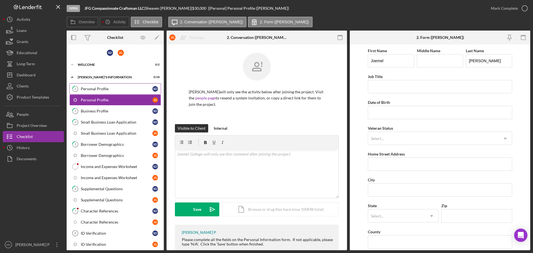
click at [104, 87] on div "Personal Profile" at bounding box center [117, 89] width 72 height 4
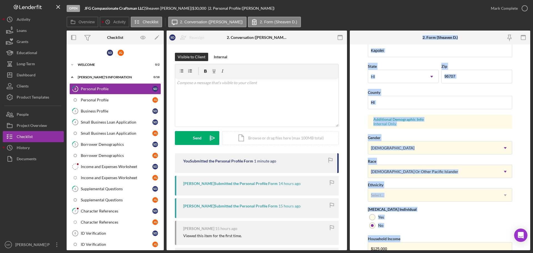
scroll to position [165, 0]
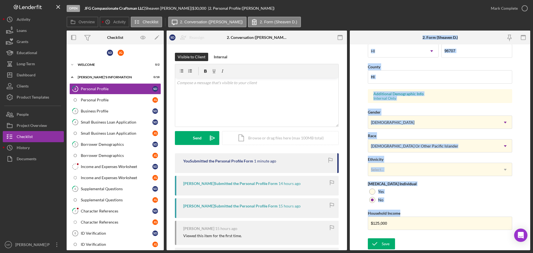
drag, startPoint x: 420, startPoint y: 35, endPoint x: 350, endPoint y: 229, distance: 206.0
click at [458, 231] on div "2. Form (Sheaven D.) First Name Sheaven Middle Name Last Name De Lima Job Title…" at bounding box center [440, 141] width 180 height 220
click at [98, 114] on link "3 Business Profile S D" at bounding box center [115, 110] width 92 height 11
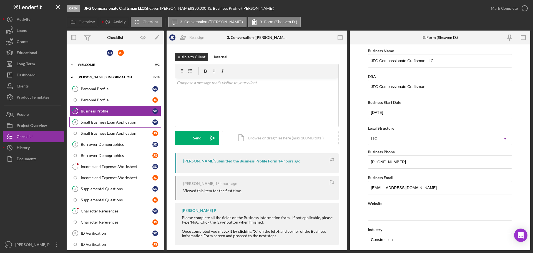
click at [115, 123] on div "Small Business Loan Application" at bounding box center [117, 122] width 72 height 4
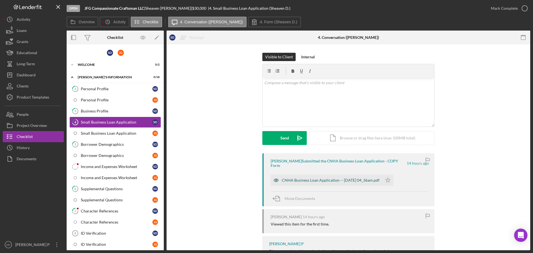
click at [339, 181] on div "CNHA Business Loan Application -- [DATE] 04_36am.pdf" at bounding box center [331, 180] width 98 height 4
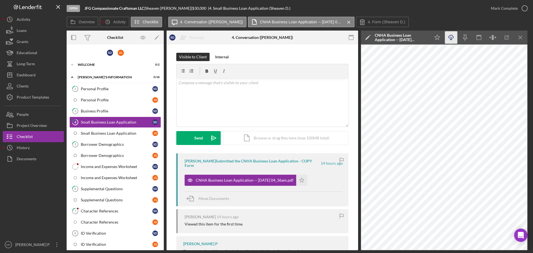
click at [450, 37] on icon "Icon/Download" at bounding box center [451, 37] width 12 height 12
click at [521, 37] on line "button" at bounding box center [520, 37] width 3 height 3
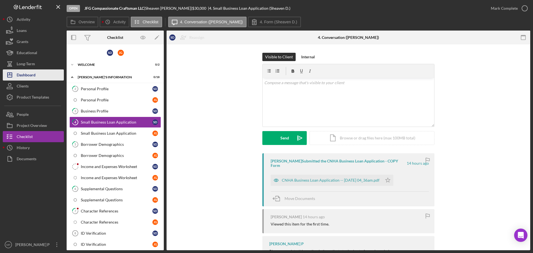
click at [39, 77] on button "Icon/Dashboard Dashboard" at bounding box center [33, 74] width 61 height 11
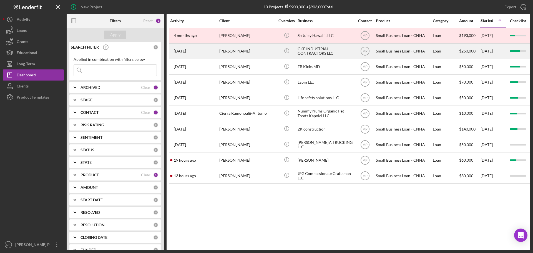
click at [311, 52] on div "CKF INDUSTRIAL CONTRACTORS LLC" at bounding box center [326, 51] width 56 height 15
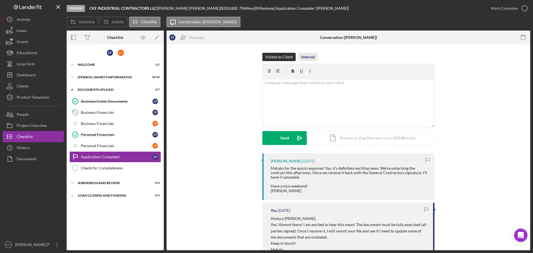
click at [304, 56] on div "Internal" at bounding box center [308, 57] width 14 height 8
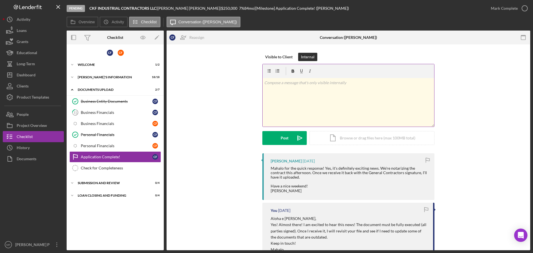
click at [297, 84] on p at bounding box center [348, 83] width 168 height 6
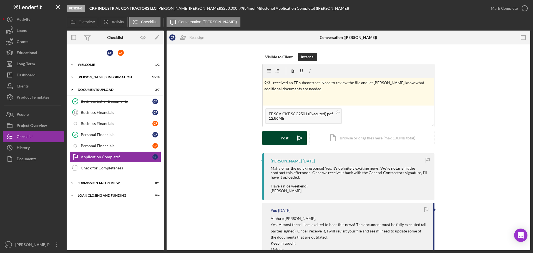
click at [286, 138] on div "Post" at bounding box center [285, 138] width 8 height 14
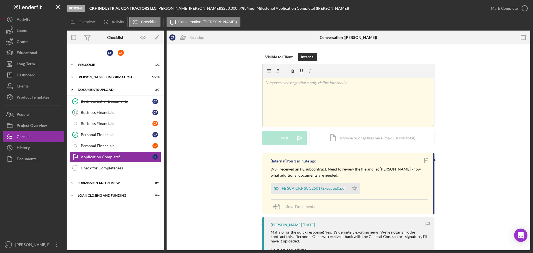
click at [44, 192] on div at bounding box center [33, 201] width 61 height 75
click at [40, 125] on div "Project Overview" at bounding box center [32, 126] width 30 height 12
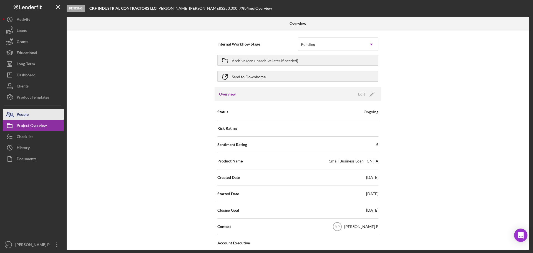
click at [39, 113] on button "People" at bounding box center [33, 114] width 61 height 11
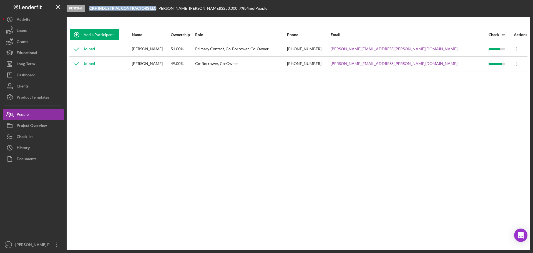
drag, startPoint x: 90, startPoint y: 7, endPoint x: 157, endPoint y: 8, distance: 67.7
click at [157, 8] on div "CKF INDUSTRIAL CONTRACTORS LLC |" at bounding box center [123, 8] width 68 height 4
click at [23, 76] on div "Dashboard" at bounding box center [26, 75] width 19 height 12
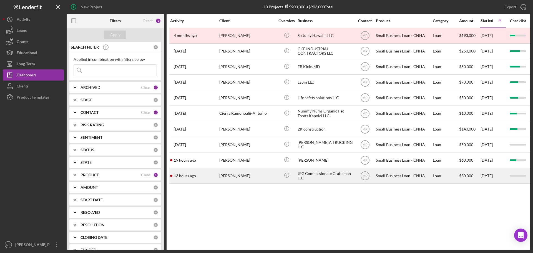
click at [307, 176] on div "JFG Compassionate Craftsman LLC" at bounding box center [326, 175] width 56 height 15
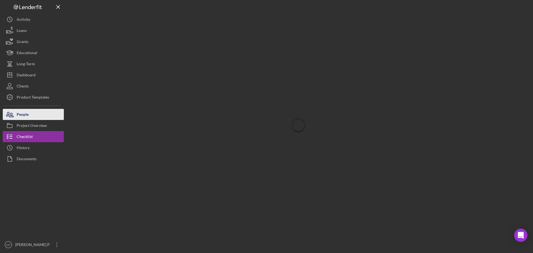
click at [36, 116] on button "People" at bounding box center [33, 114] width 61 height 11
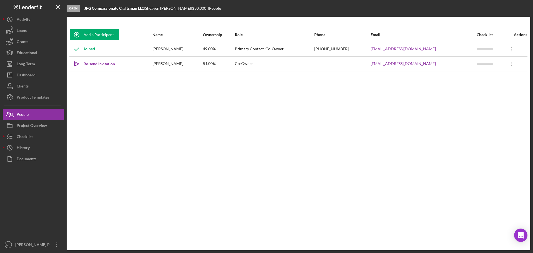
click at [36, 224] on div at bounding box center [33, 201] width 61 height 75
drag, startPoint x: 332, startPoint y: 49, endPoint x: 301, endPoint y: 55, distance: 30.9
click at [302, 51] on tr "Joined Sheaven De Lima 49.00% Primary Contact, Co-Owner (808) 367-9325 sheaven@…" at bounding box center [298, 49] width 458 height 15
copy tr "[PHONE_NUMBER]"
click at [330, 101] on div "Add a Participant Name Ownership Role Phone Email Checklist Actions Joined Shea…" at bounding box center [299, 133] width 464 height 211
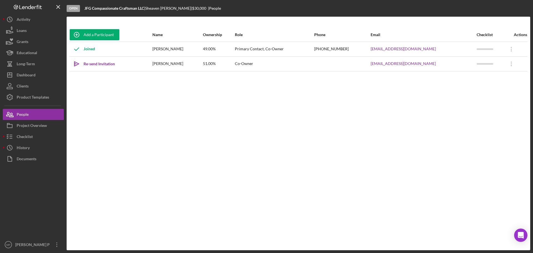
click at [91, 169] on div "Add a Participant Name Ownership Role Phone Email Checklist Actions Joined Shea…" at bounding box center [299, 133] width 464 height 211
click at [20, 189] on div at bounding box center [33, 201] width 61 height 75
